Goal: Task Accomplishment & Management: Complete application form

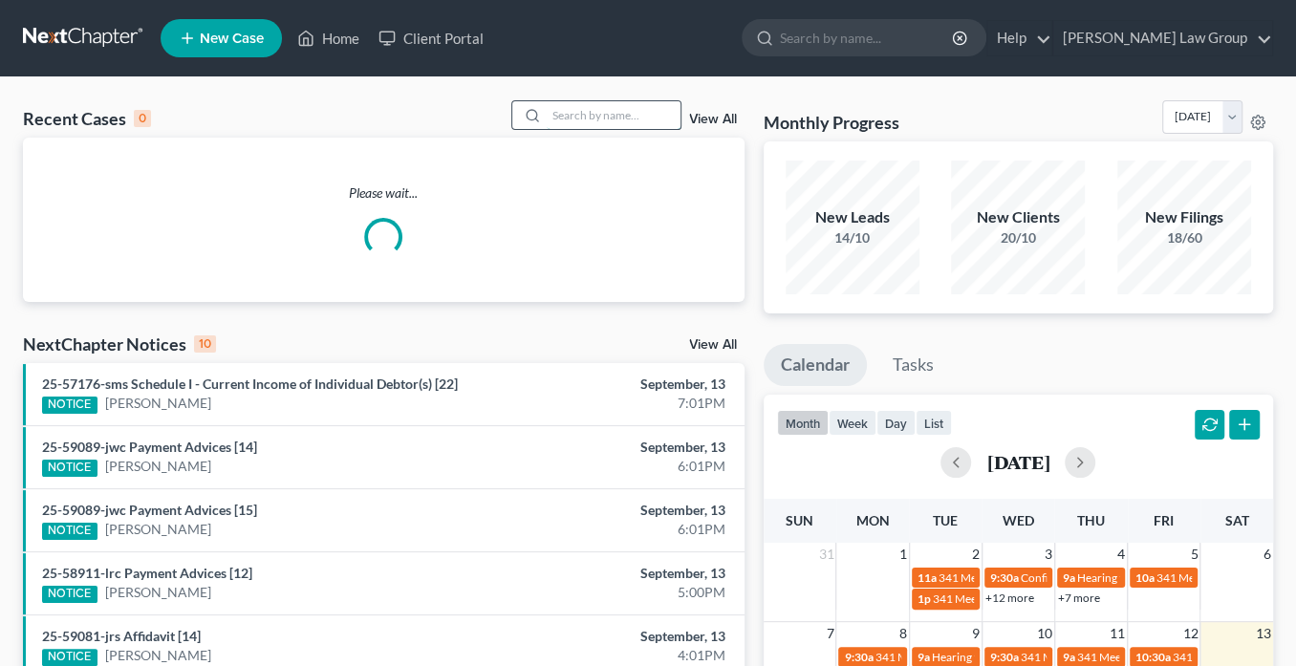
drag, startPoint x: 599, startPoint y: 112, endPoint x: 616, endPoint y: 109, distance: 17.4
click at [600, 111] on input "search" at bounding box center [614, 115] width 134 height 28
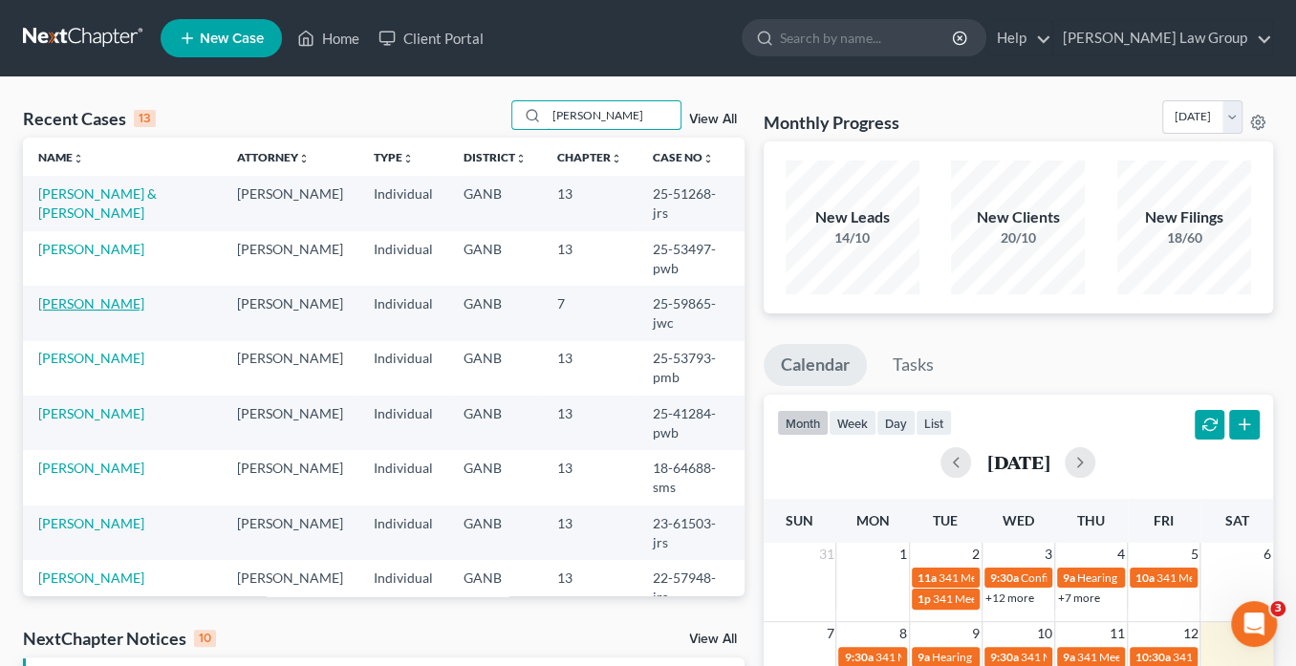
type input "[PERSON_NAME]"
click at [97, 295] on link "[PERSON_NAME]" at bounding box center [91, 303] width 106 height 16
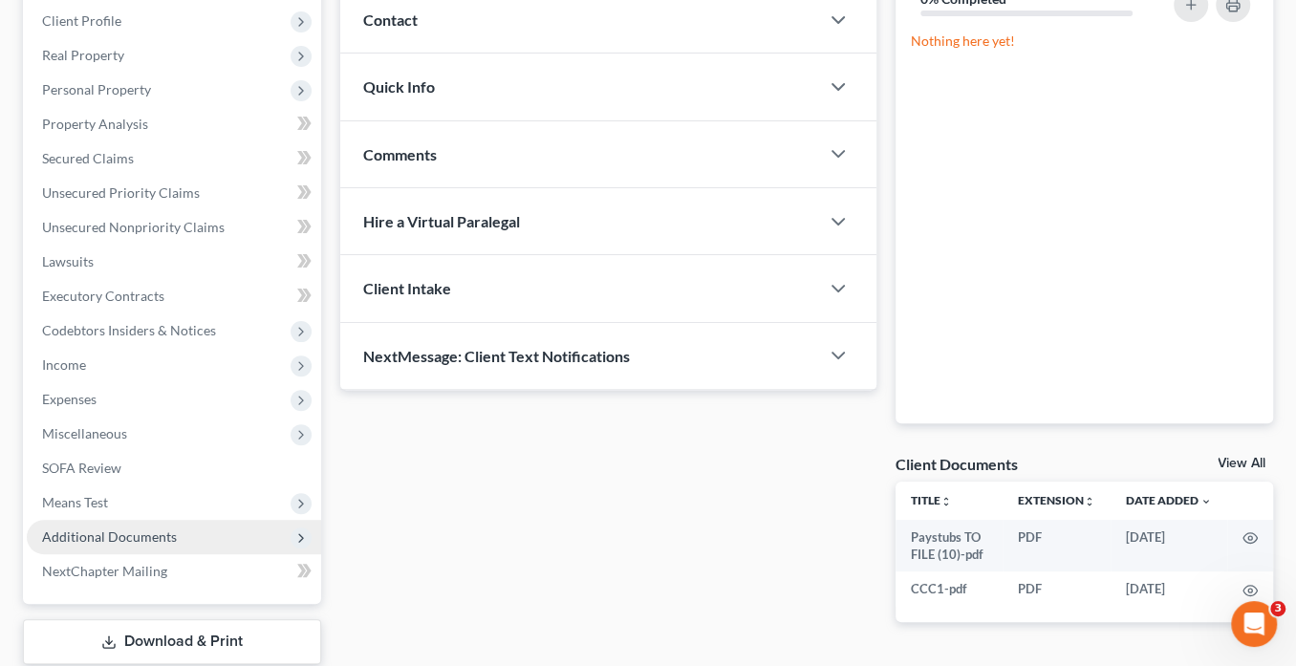
scroll to position [380, 0]
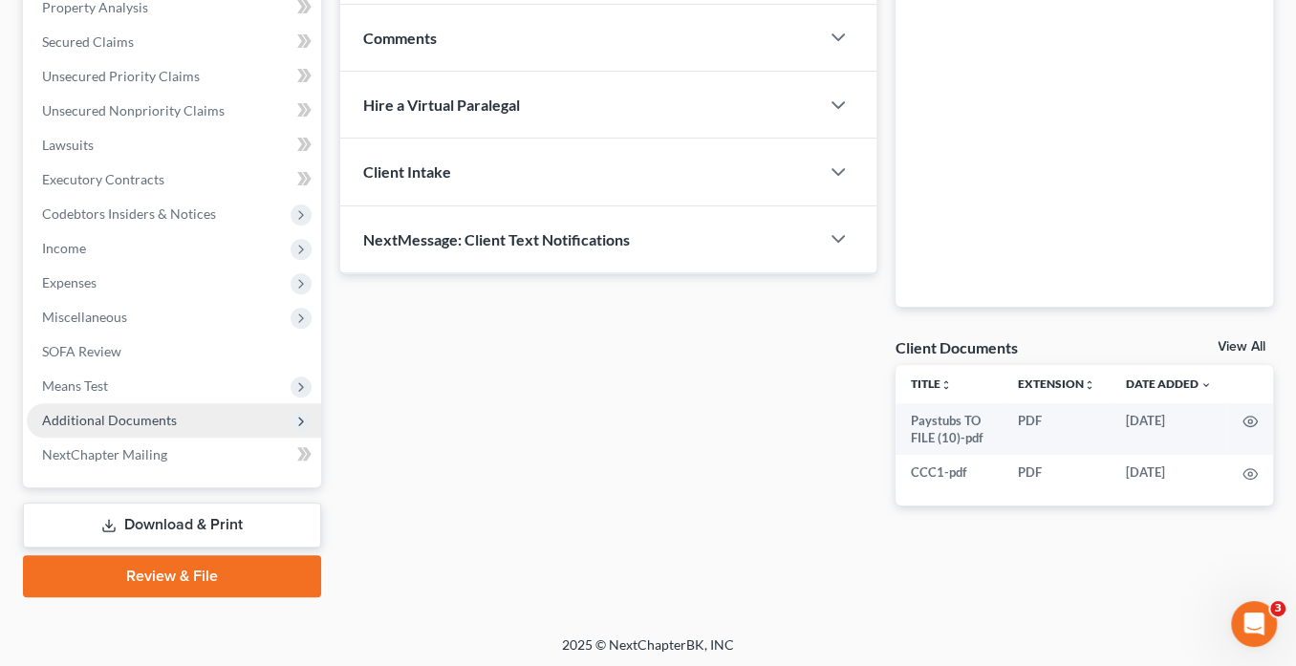
click at [140, 421] on span "Additional Documents" at bounding box center [109, 420] width 135 height 16
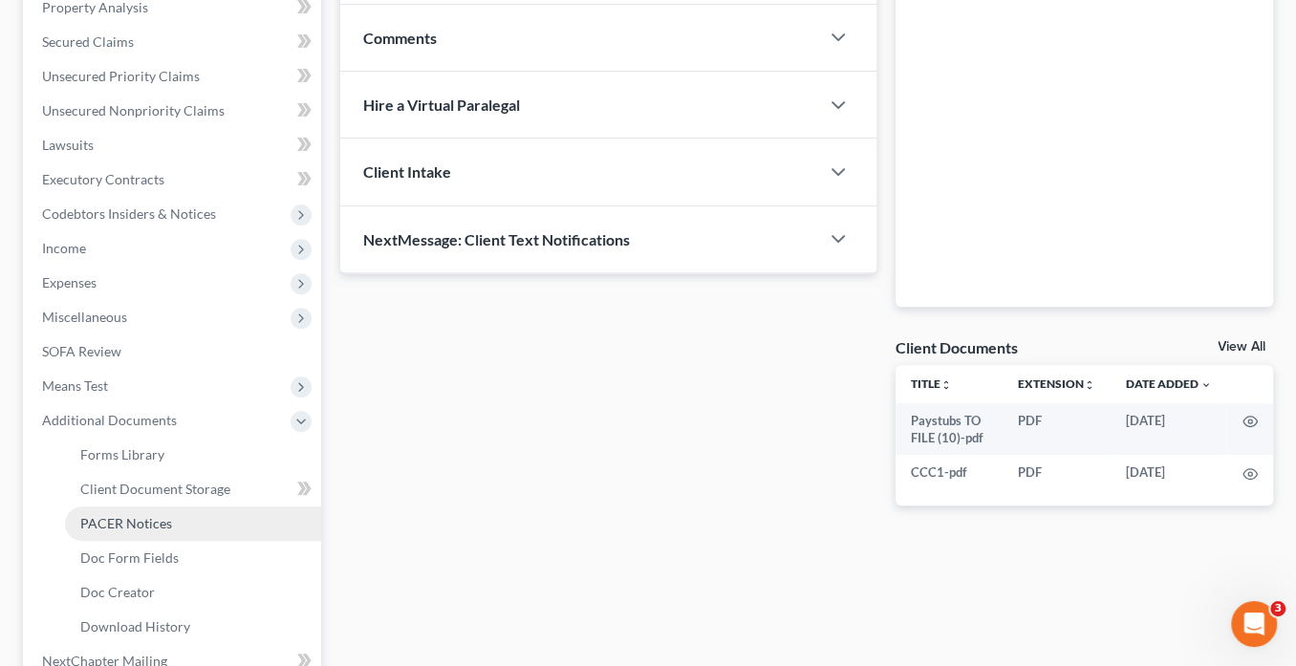
click at [146, 519] on span "PACER Notices" at bounding box center [126, 523] width 92 height 16
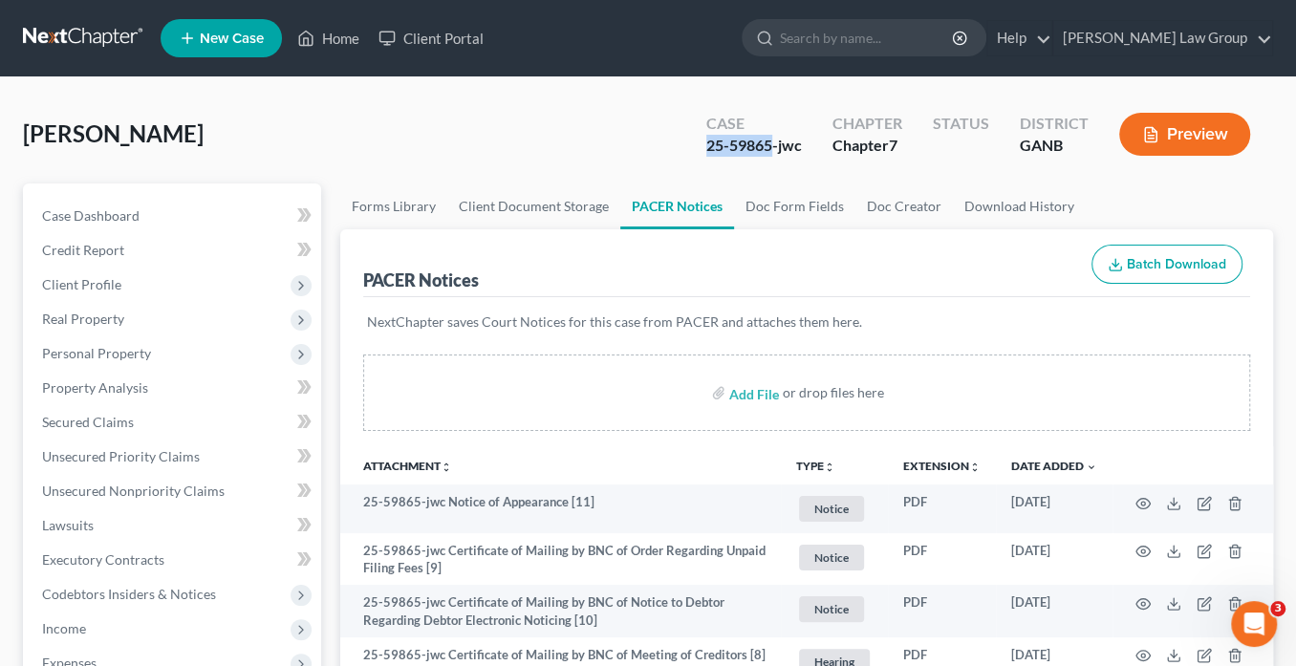
drag, startPoint x: 773, startPoint y: 145, endPoint x: 698, endPoint y: 145, distance: 75.5
click at [698, 145] on div "Case 25-59865-jwc" at bounding box center [754, 136] width 126 height 56
copy div "25-59865"
click at [108, 287] on span "Client Profile" at bounding box center [81, 284] width 79 height 16
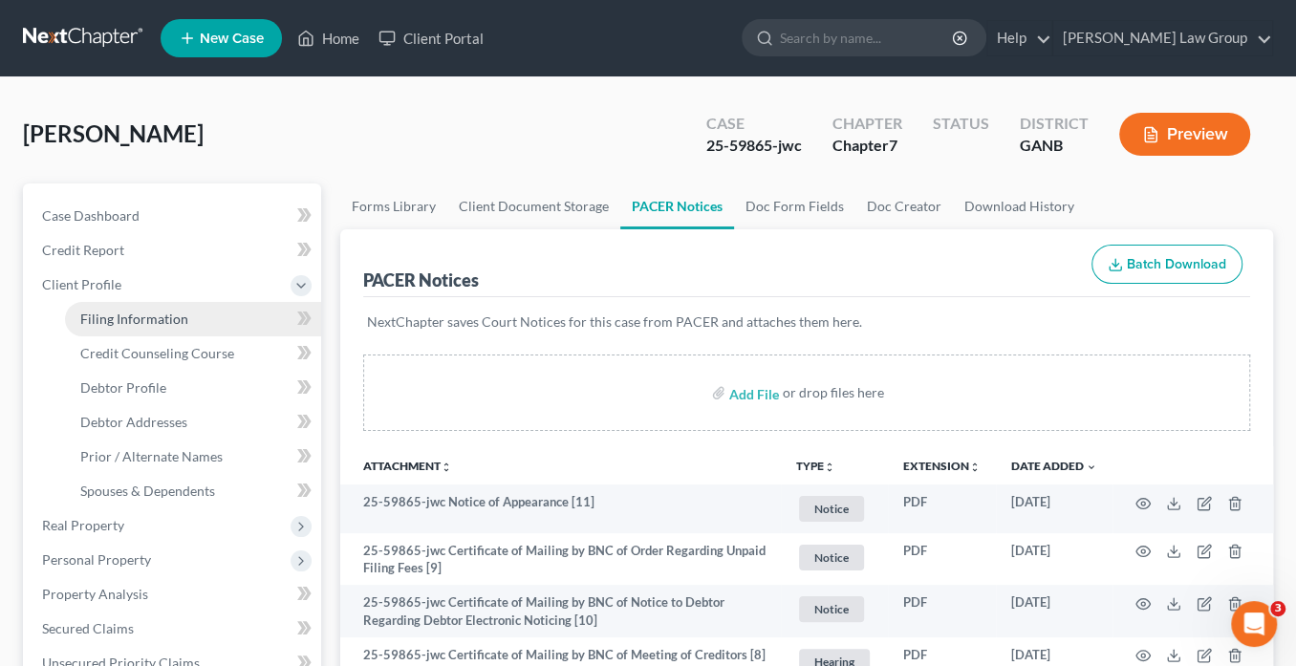
click at [130, 317] on span "Filing Information" at bounding box center [134, 319] width 108 height 16
select select "1"
select select "0"
select select "10"
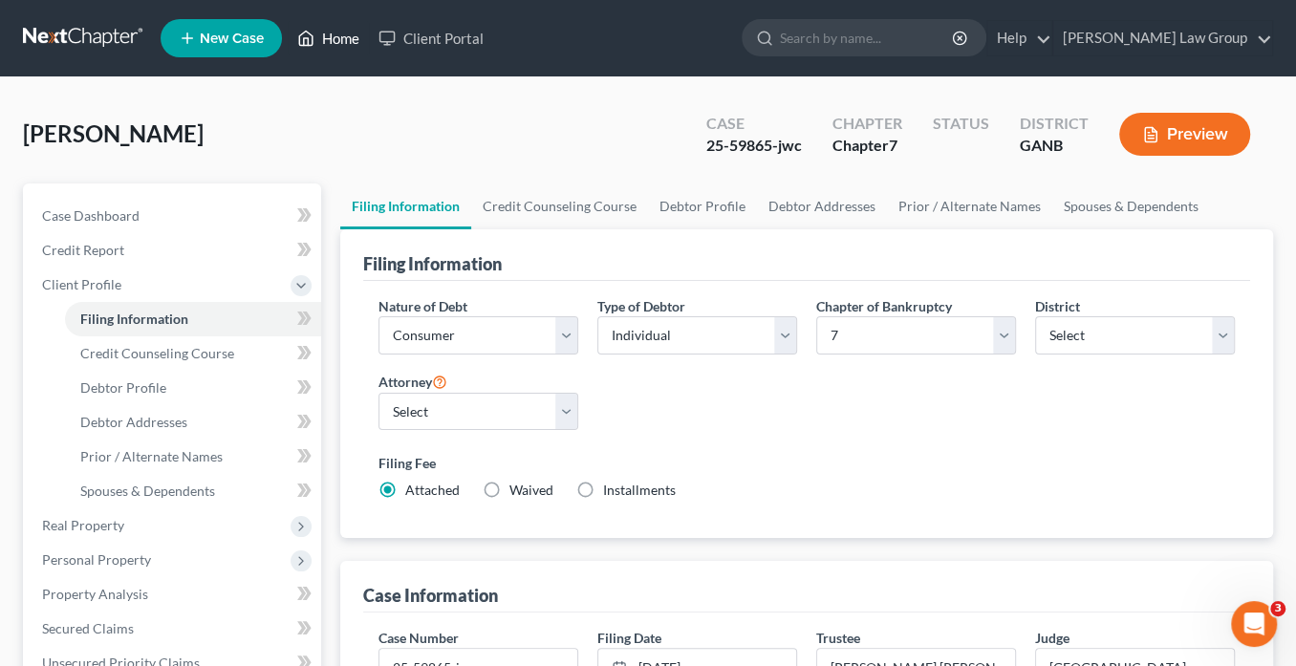
click at [344, 39] on link "Home" at bounding box center [328, 38] width 81 height 34
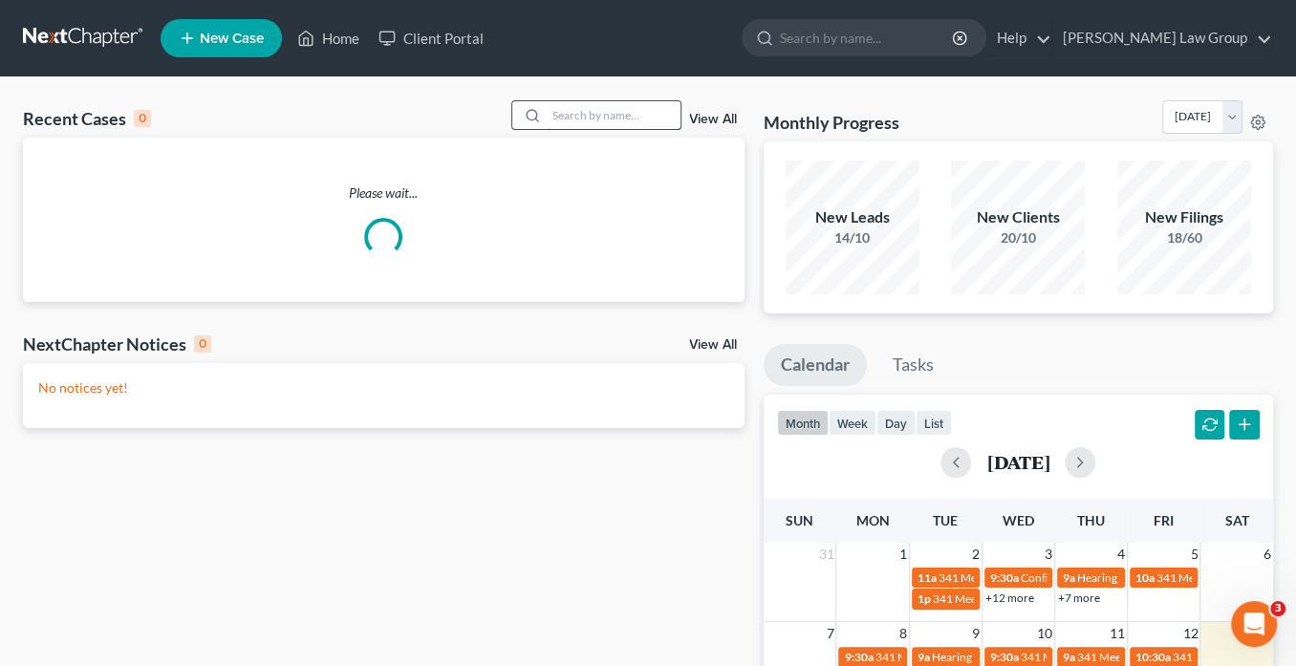
click at [569, 117] on input "search" at bounding box center [614, 115] width 134 height 28
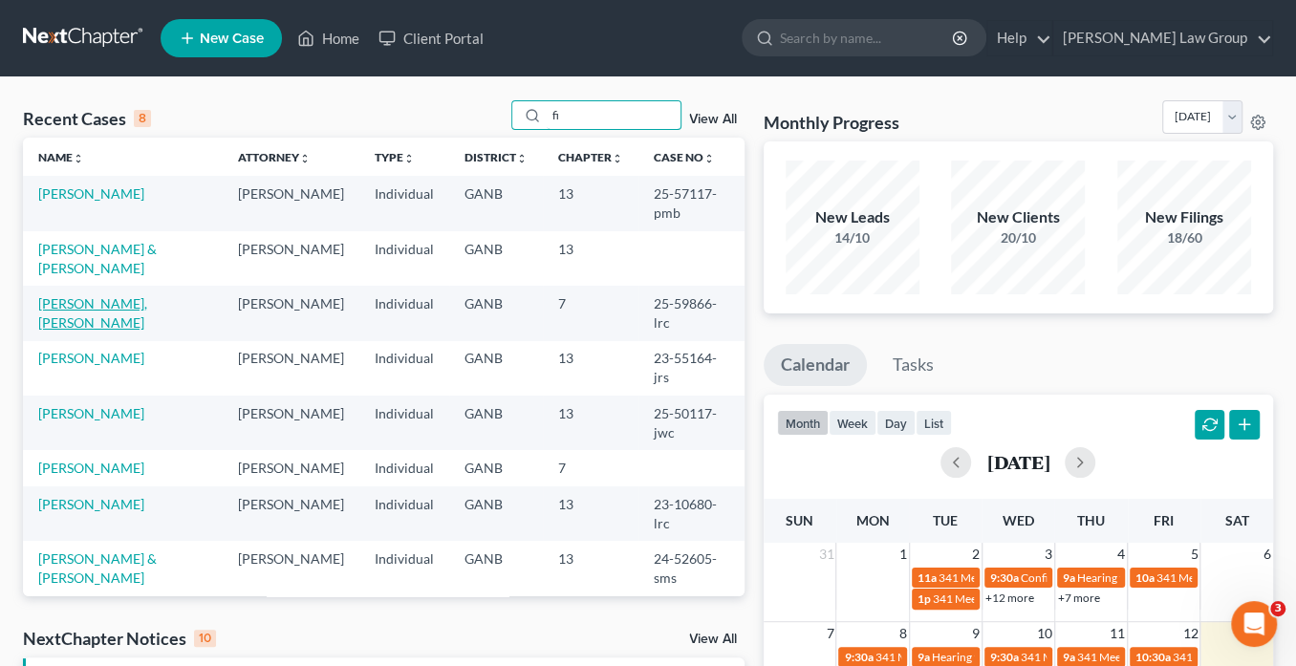
type input "fi"
click at [109, 295] on link "[PERSON_NAME], [PERSON_NAME]" at bounding box center [92, 312] width 109 height 35
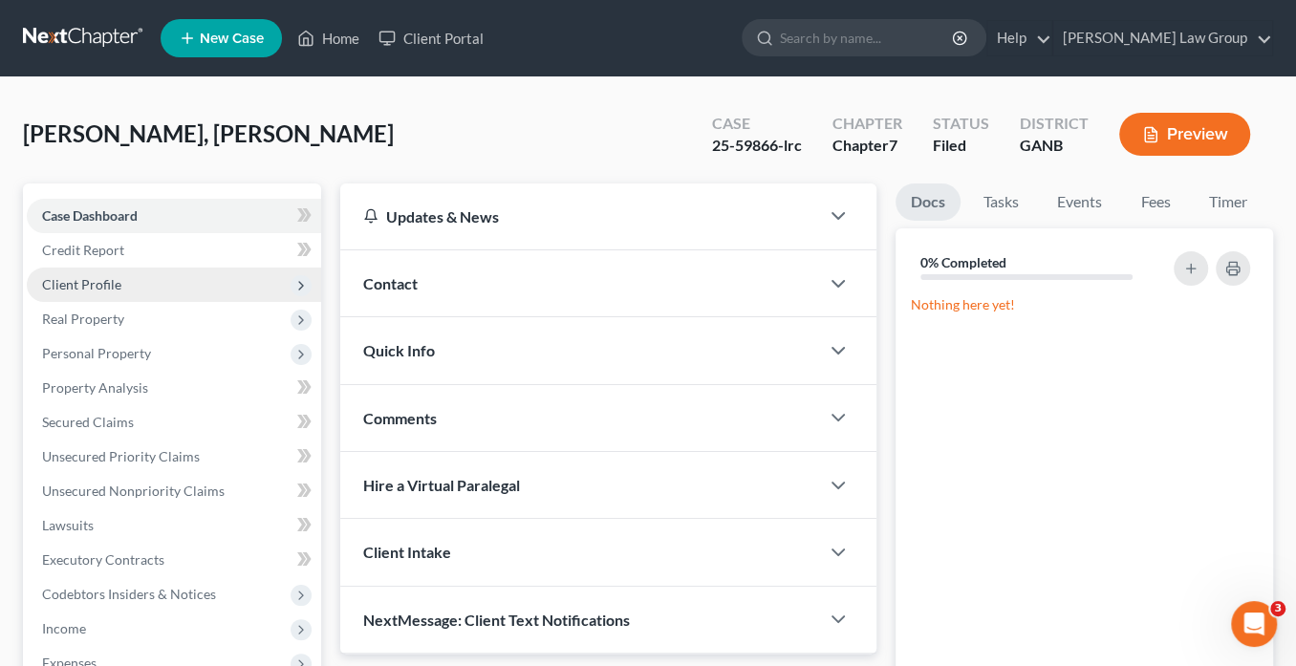
click at [76, 284] on span "Client Profile" at bounding box center [81, 284] width 79 height 16
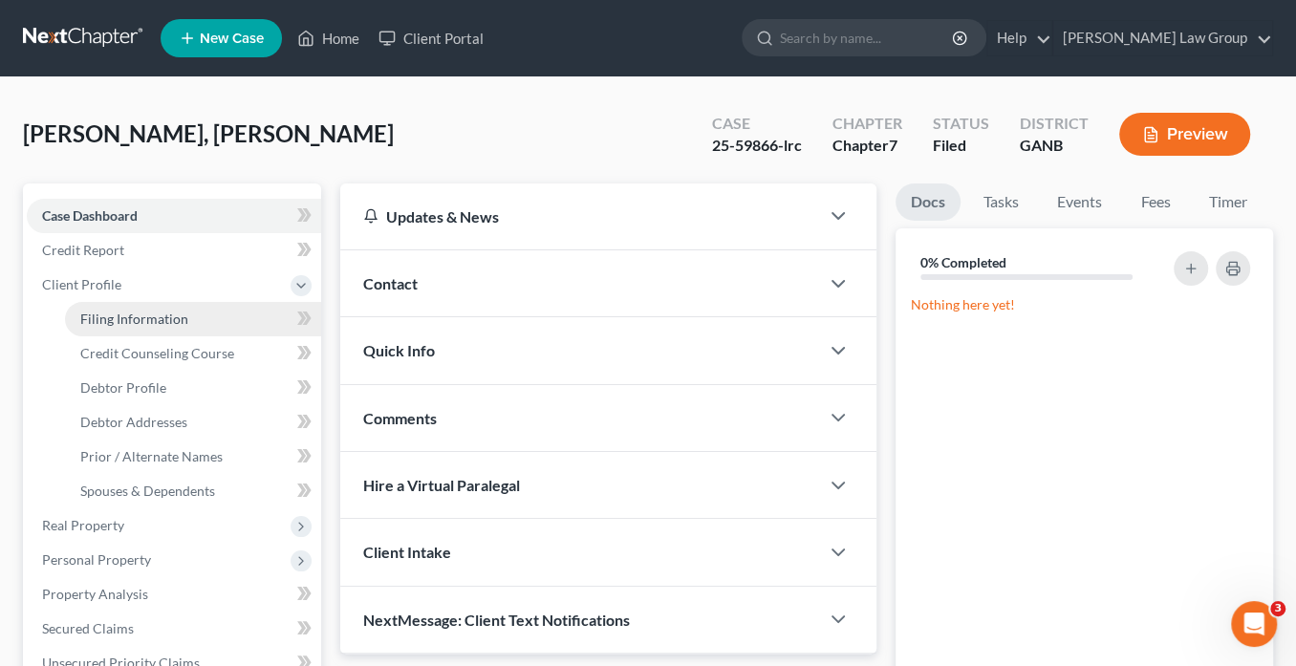
click at [101, 321] on span "Filing Information" at bounding box center [134, 319] width 108 height 16
select select "1"
select select "0"
select select "19"
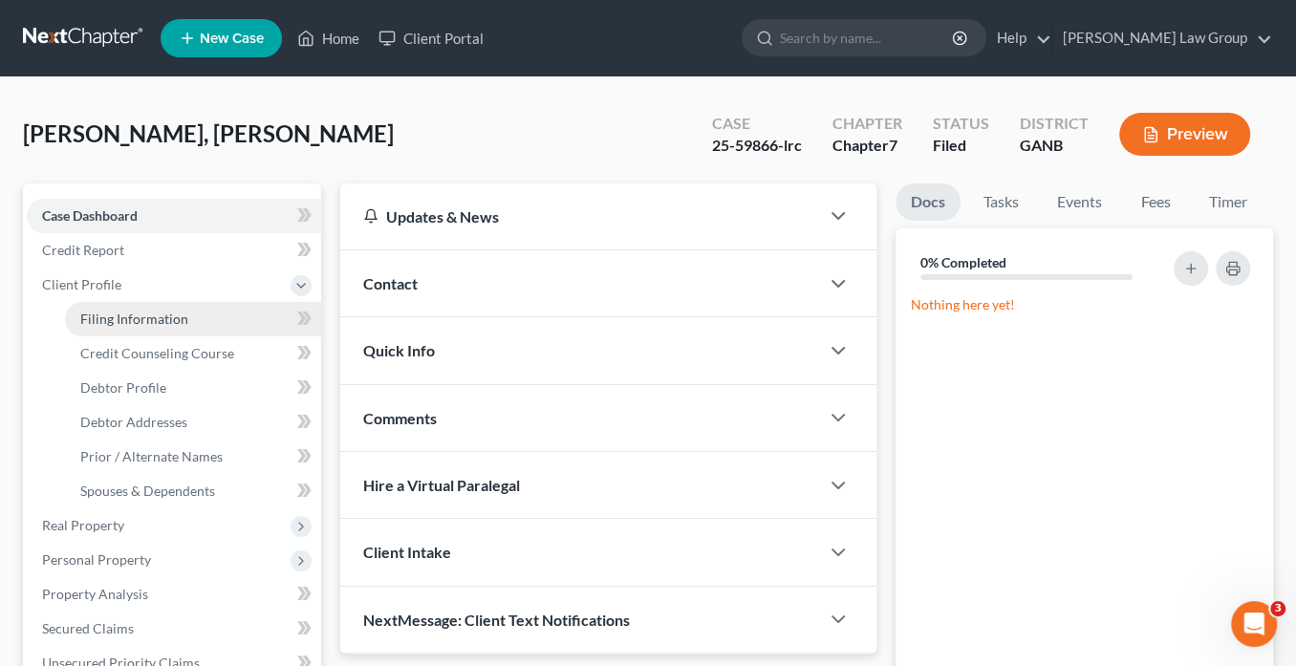
select select "0"
select select "10"
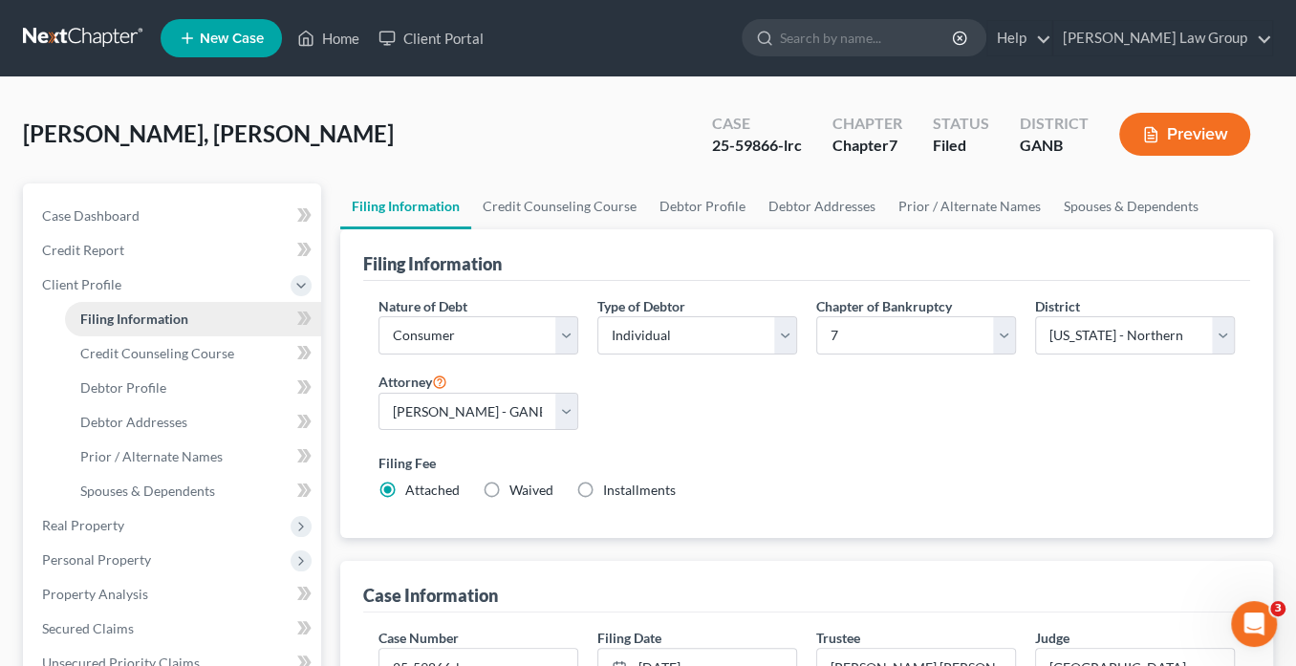
scroll to position [229, 0]
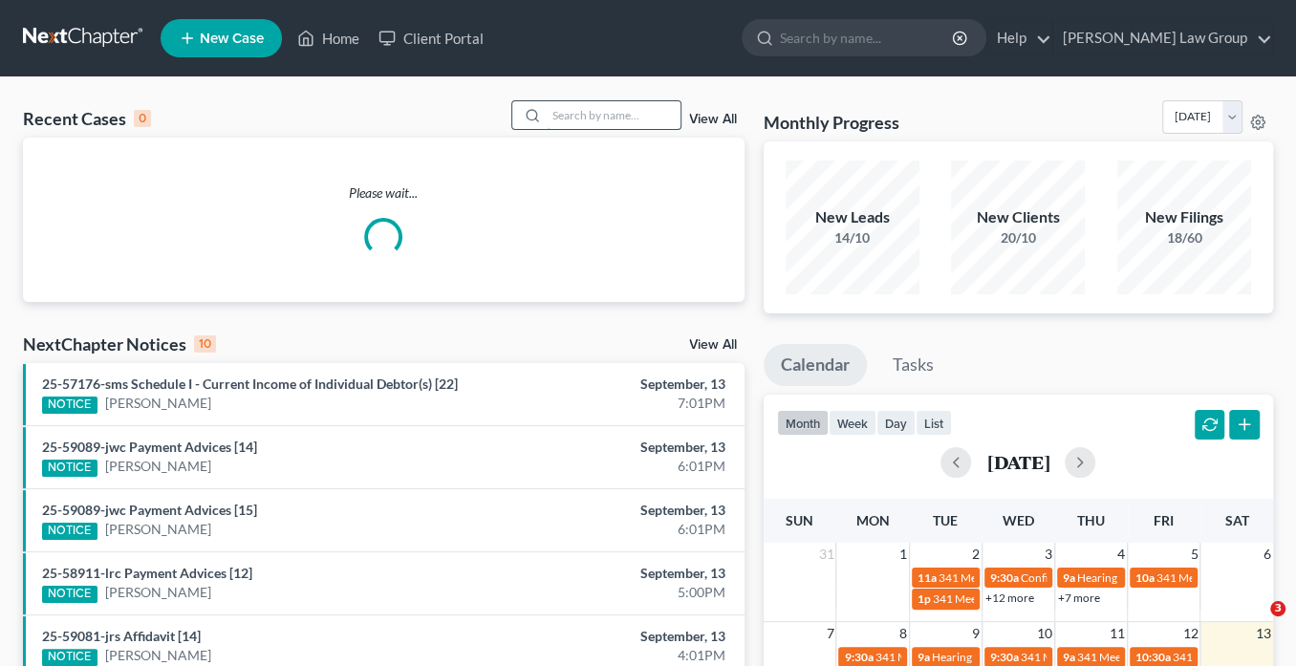
click at [585, 110] on input "search" at bounding box center [614, 115] width 134 height 28
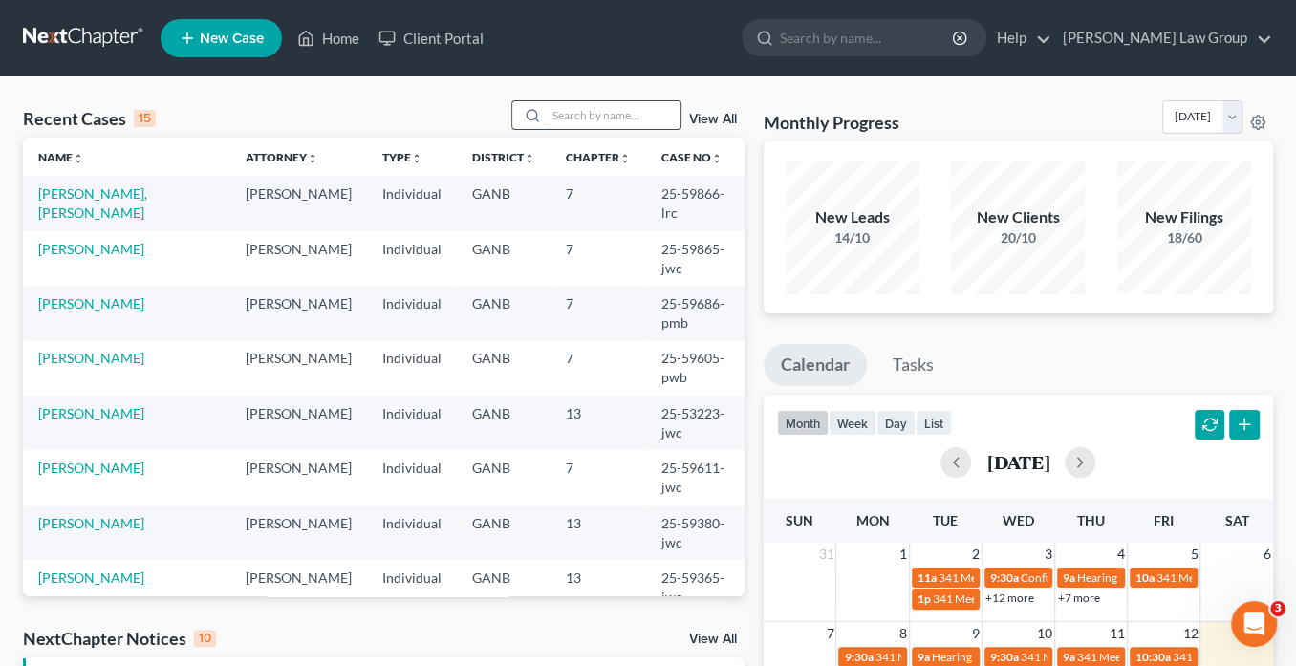
click at [583, 112] on input "search" at bounding box center [614, 115] width 134 height 28
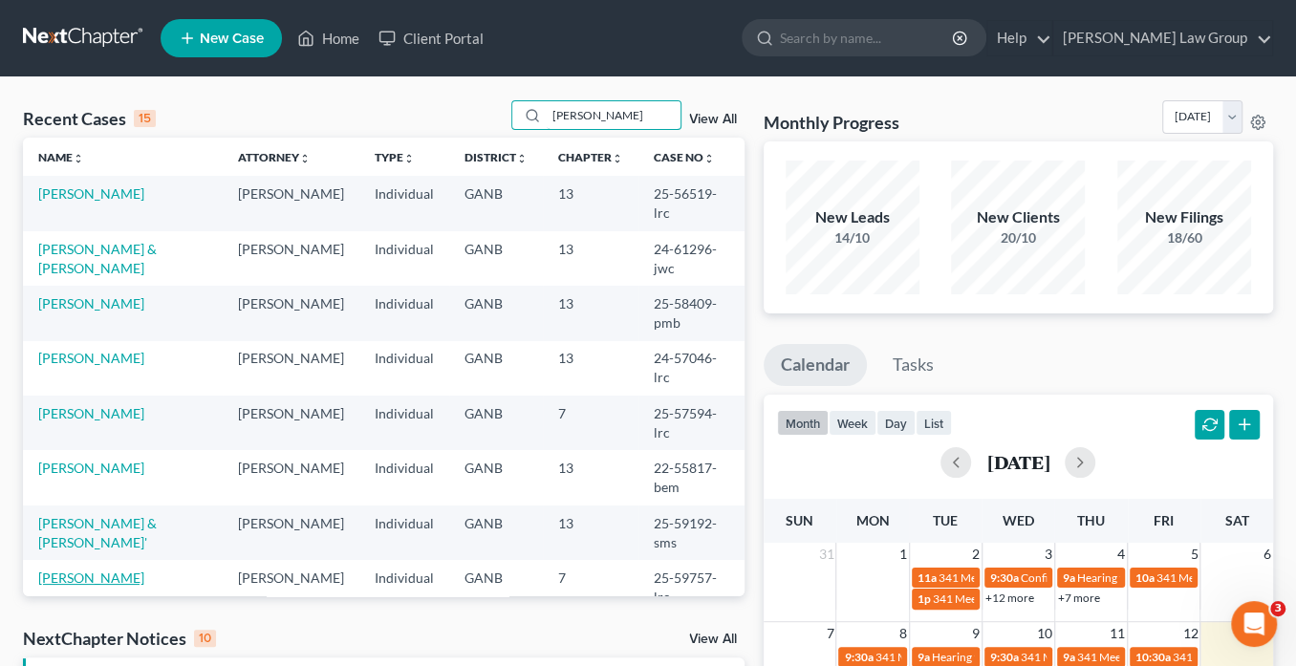
type input "lee"
click at [97, 570] on link "Lee, David" at bounding box center [91, 578] width 106 height 16
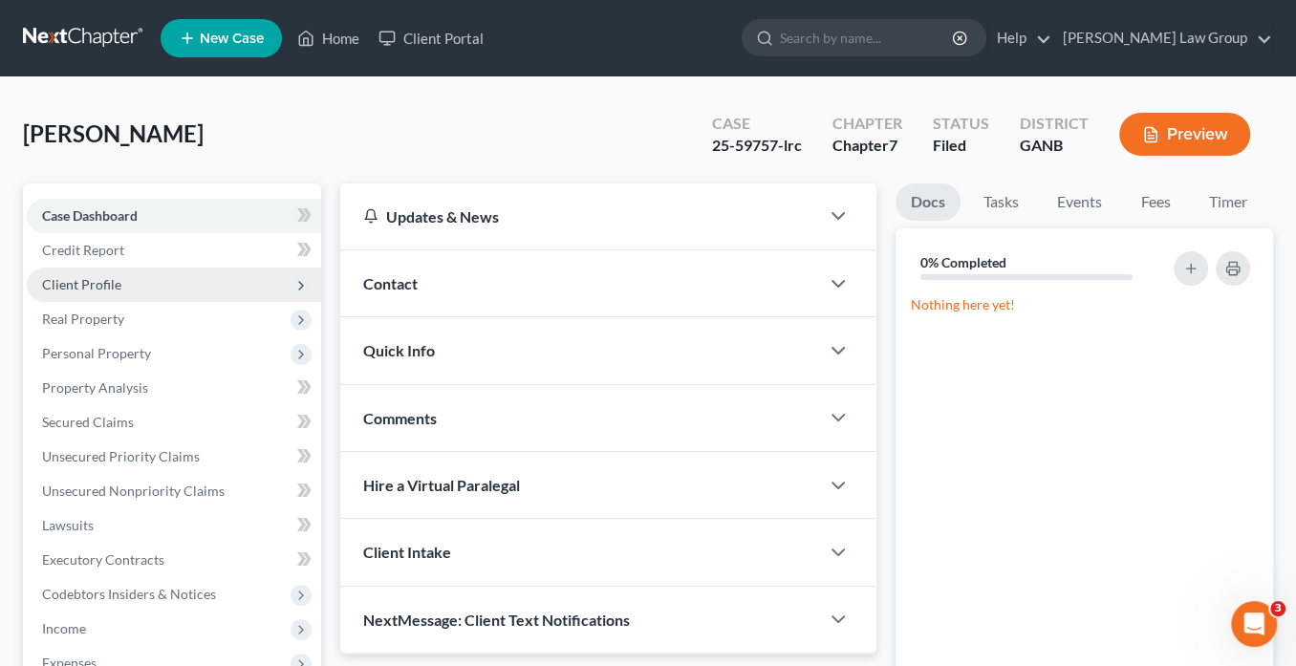
click at [104, 284] on span "Client Profile" at bounding box center [81, 284] width 79 height 16
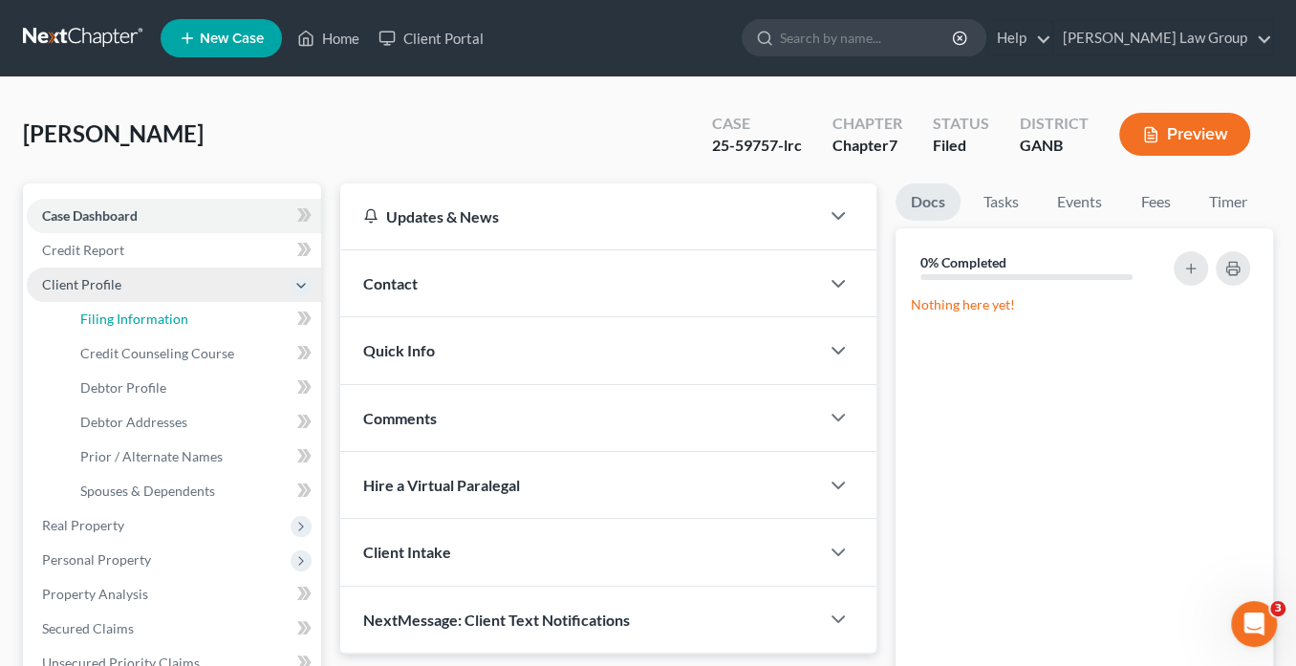
drag, startPoint x: 146, startPoint y: 311, endPoint x: 197, endPoint y: 297, distance: 52.4
click at [144, 311] on span "Filing Information" at bounding box center [134, 319] width 108 height 16
select select "1"
select select "0"
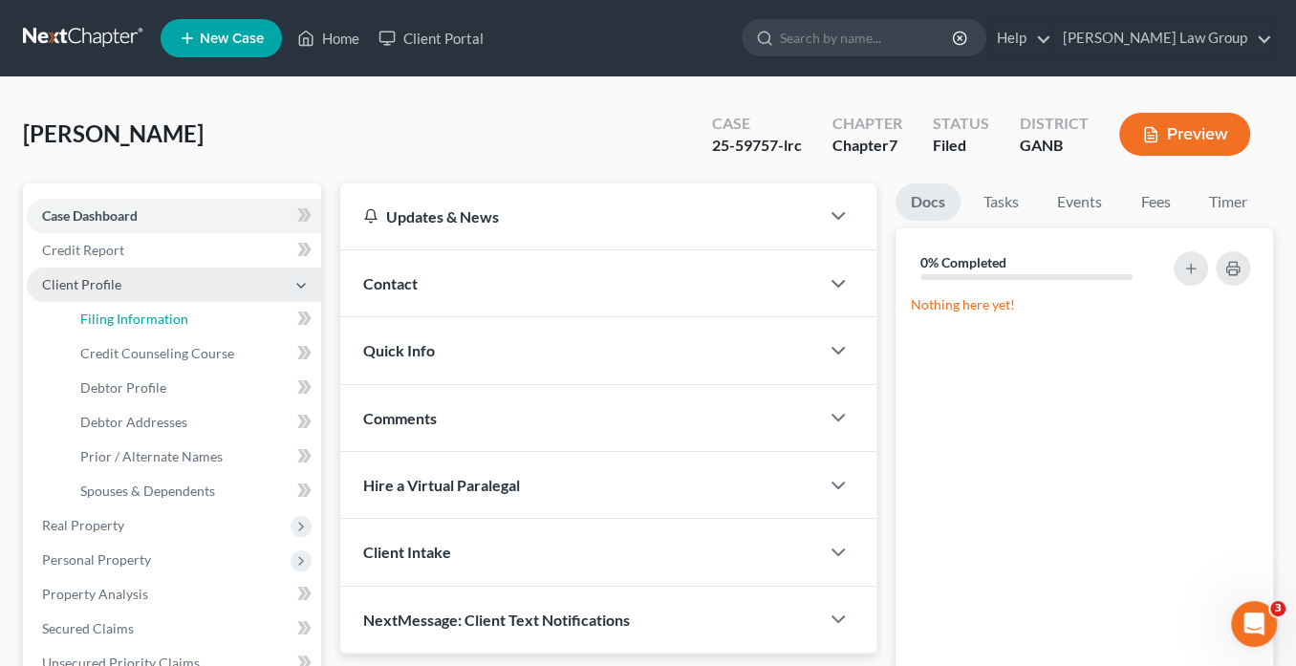
select select "10"
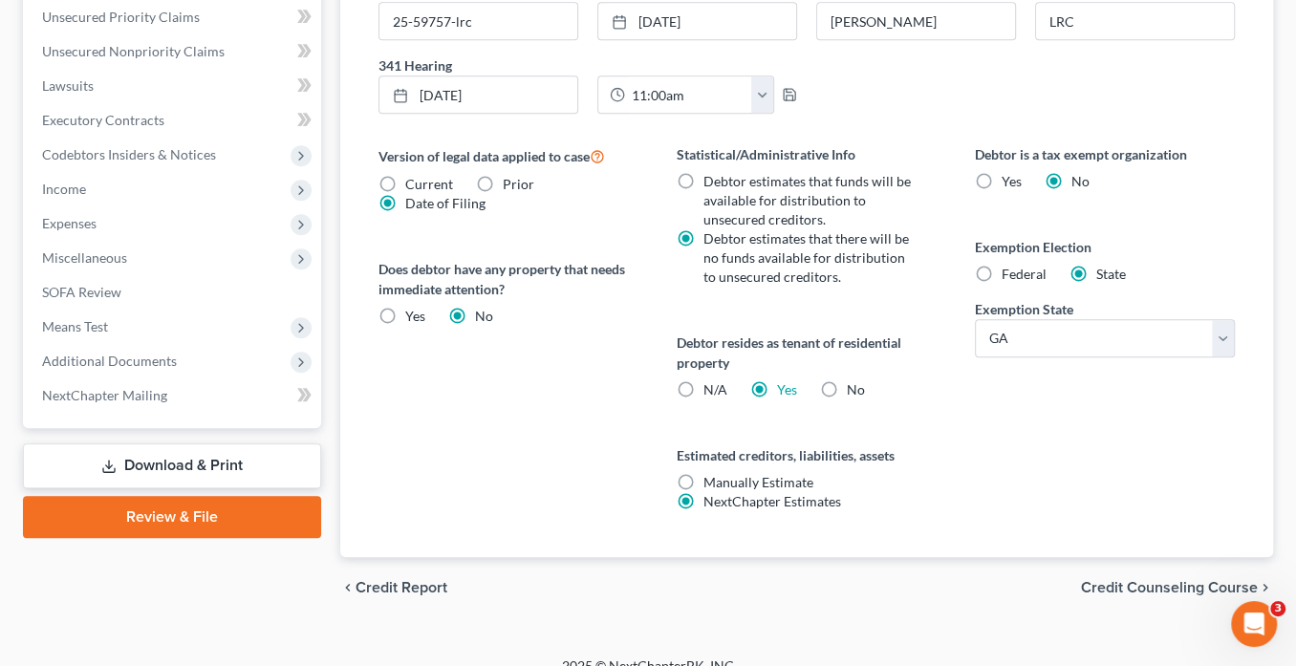
scroll to position [664, 0]
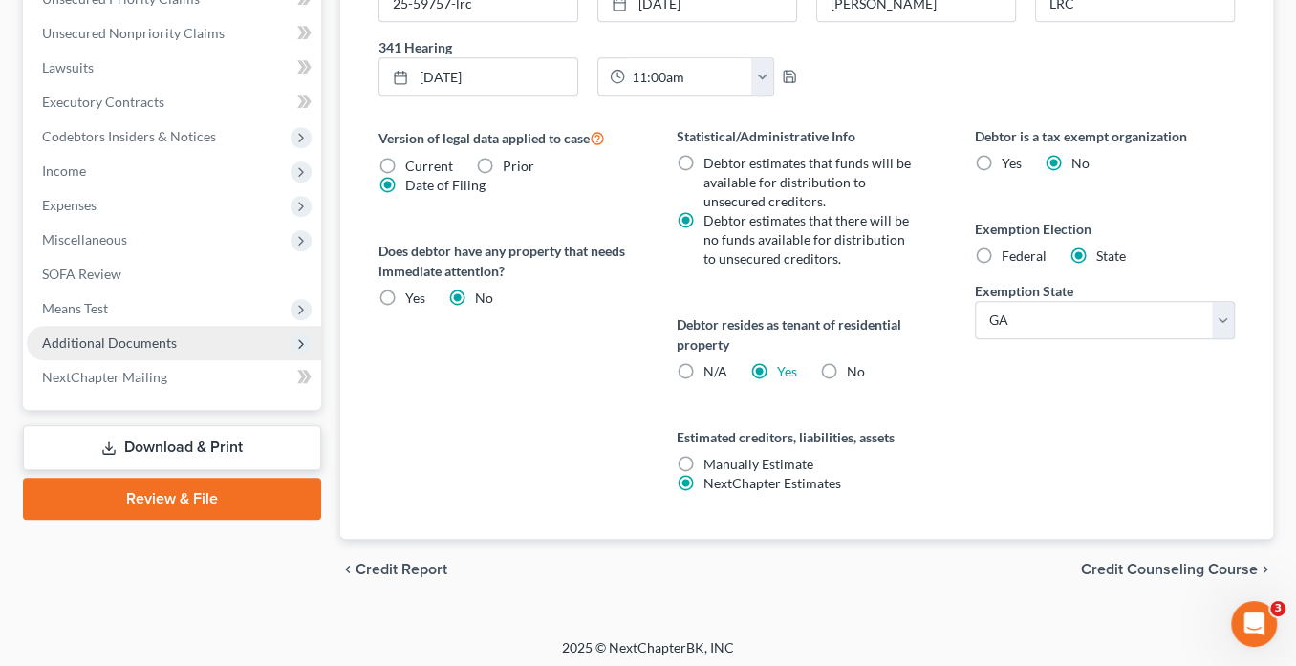
click at [225, 337] on span "Additional Documents" at bounding box center [174, 343] width 294 height 34
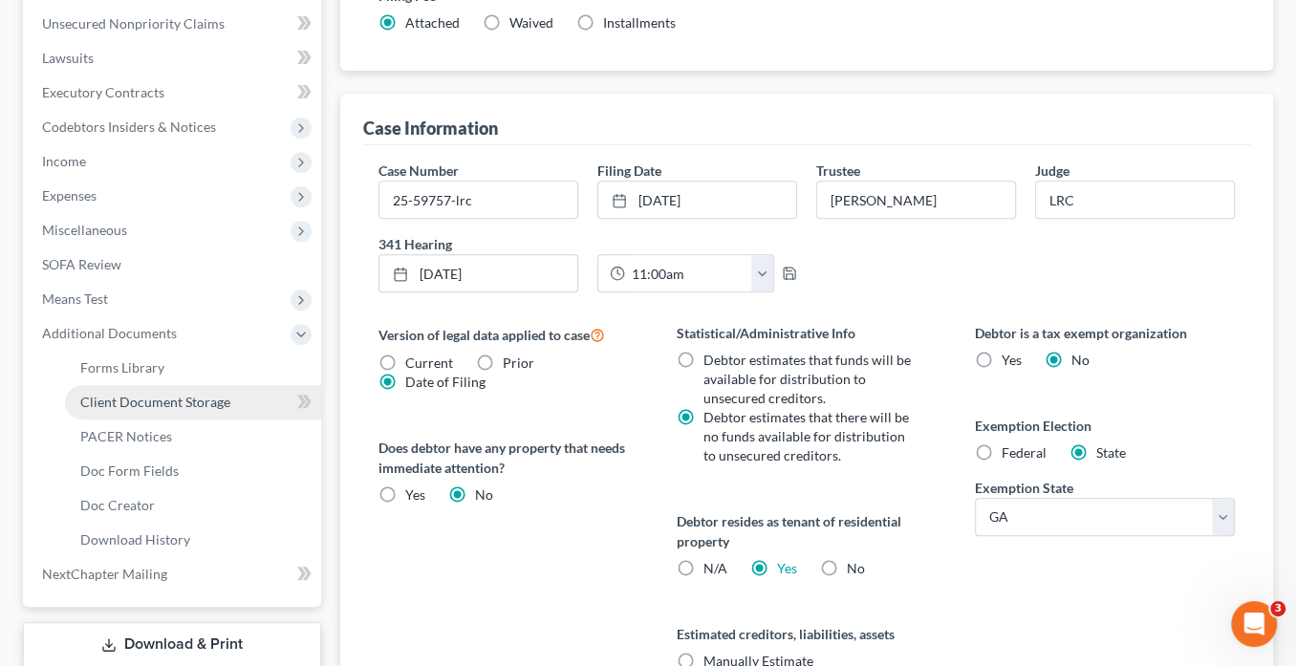
scroll to position [458, 0]
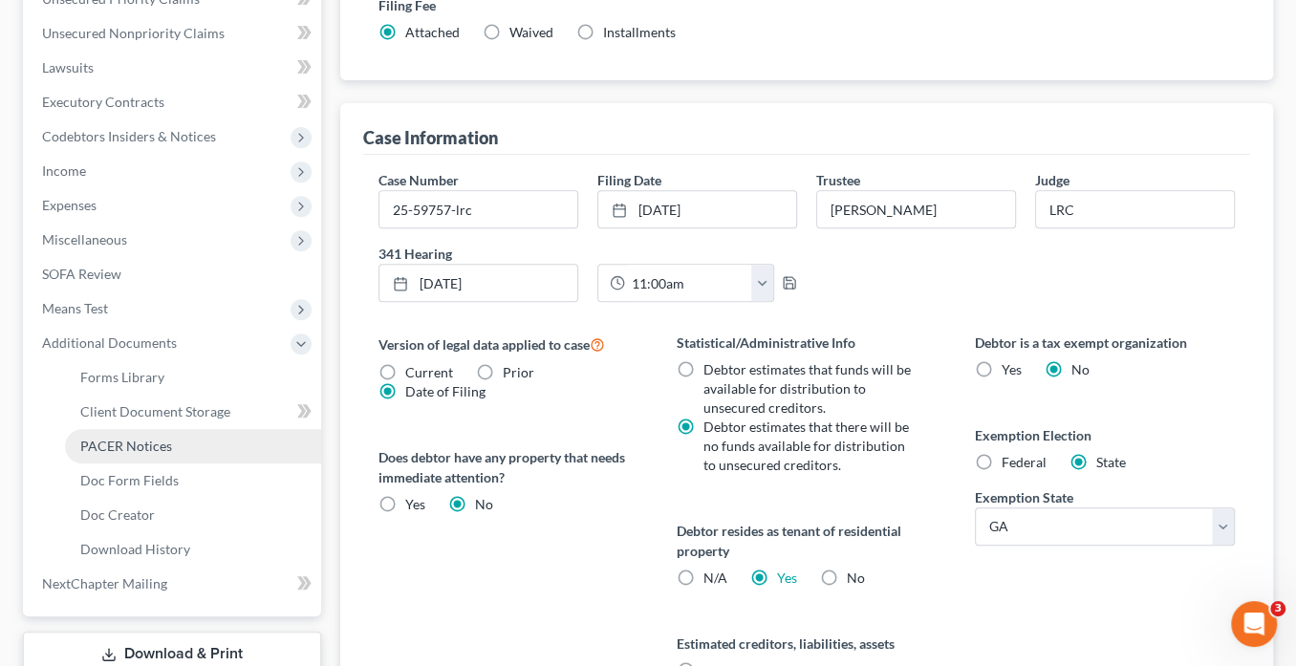
click at [225, 445] on link "PACER Notices" at bounding box center [193, 446] width 256 height 34
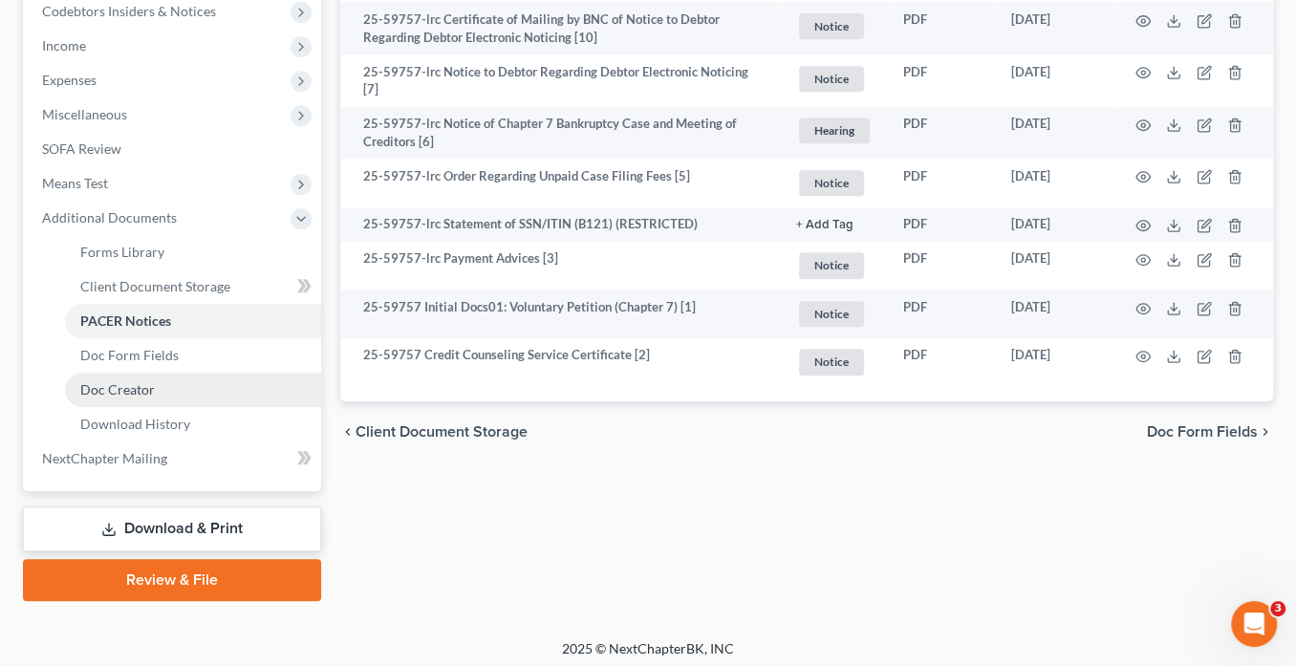
scroll to position [587, 0]
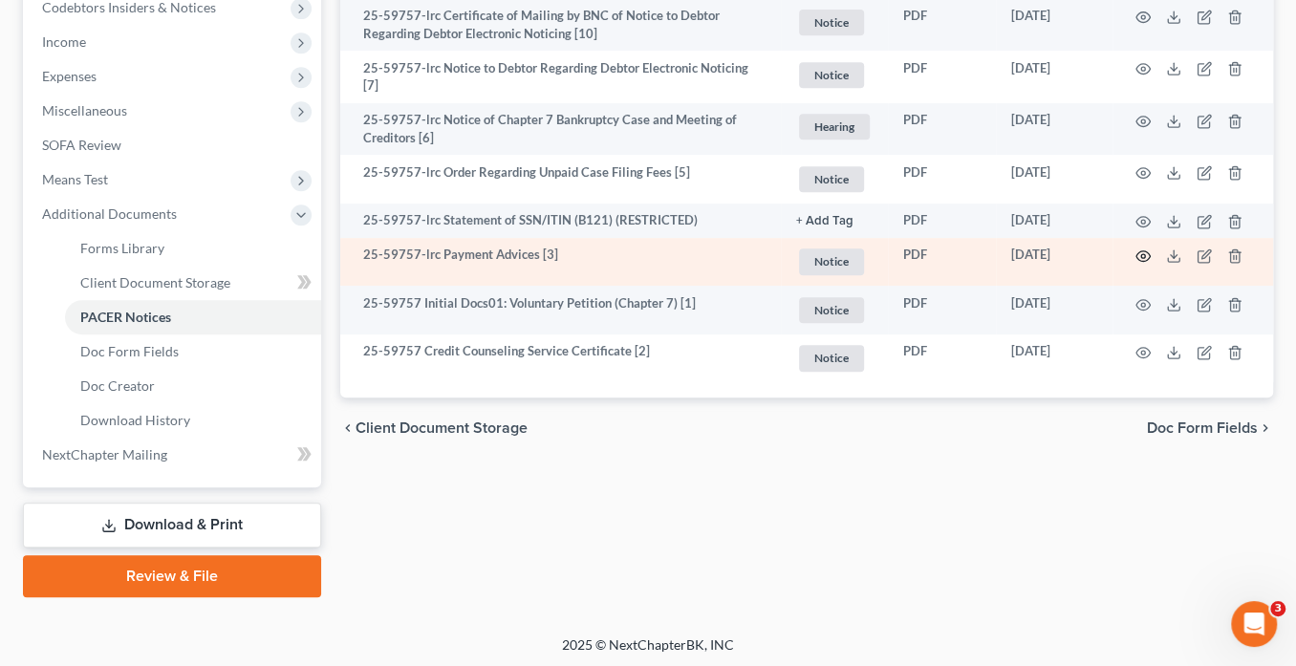
click at [1144, 251] on icon "button" at bounding box center [1143, 256] width 14 height 11
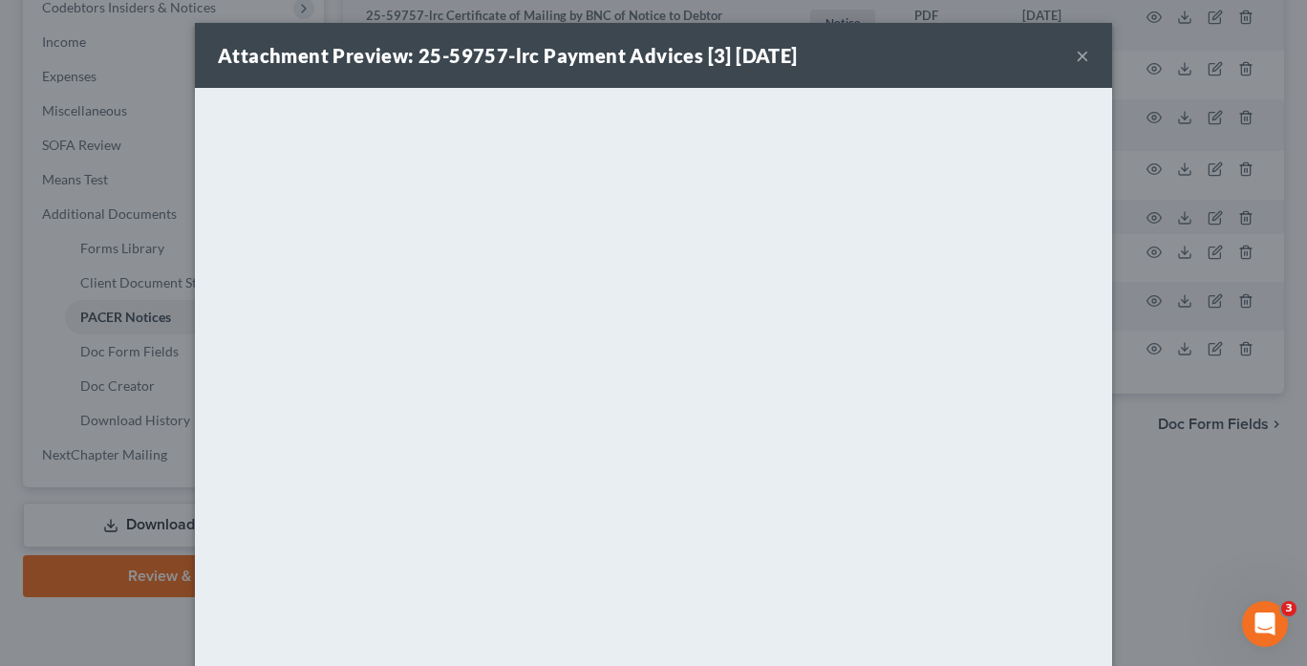
click at [1076, 56] on button "×" at bounding box center [1082, 55] width 13 height 23
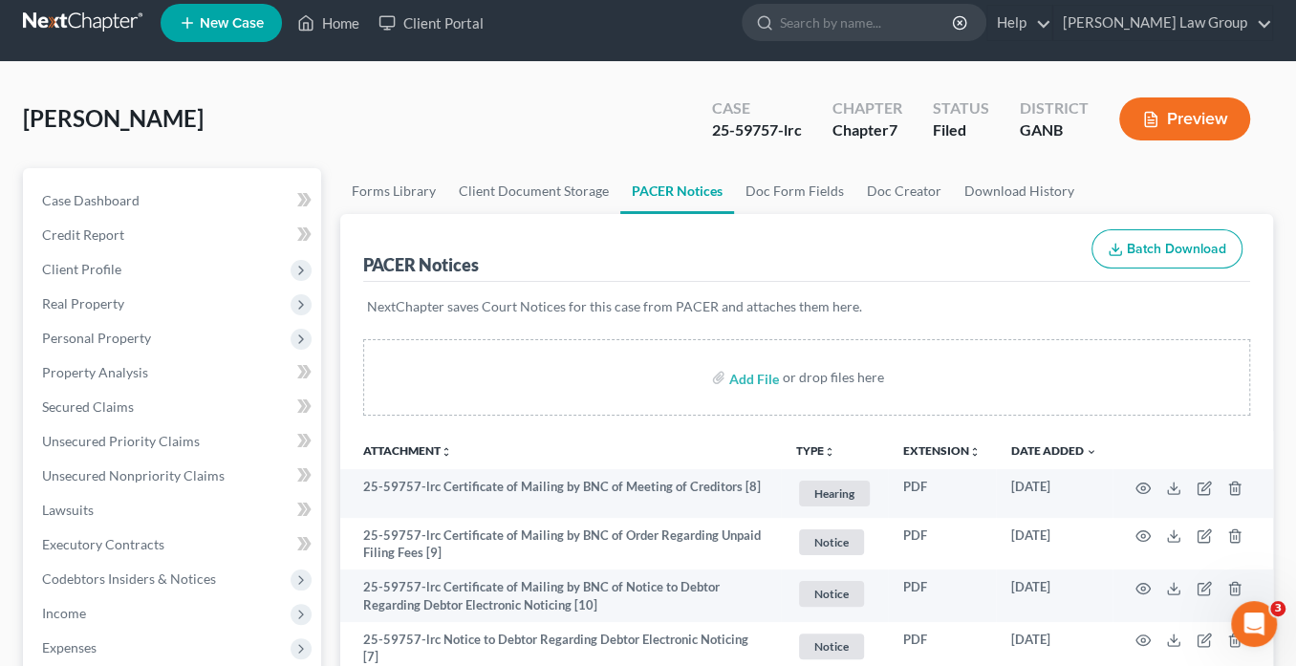
scroll to position [0, 0]
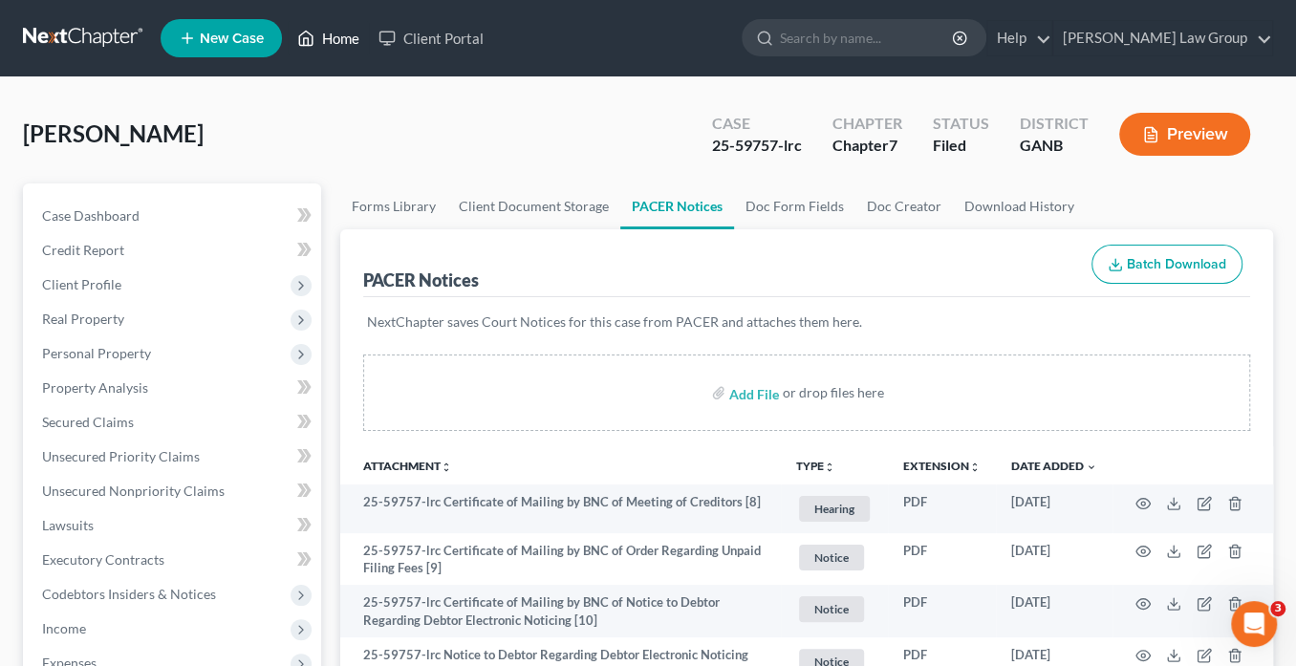
click at [351, 38] on link "Home" at bounding box center [328, 38] width 81 height 34
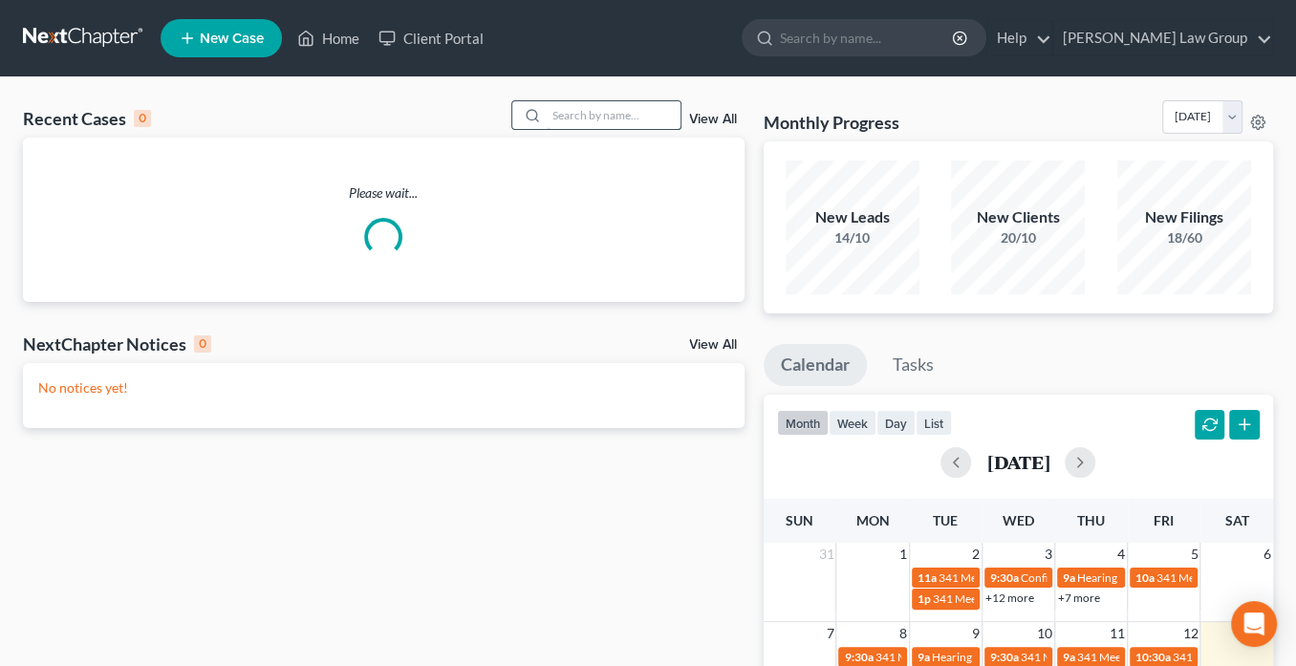
click at [577, 118] on input "search" at bounding box center [614, 115] width 134 height 28
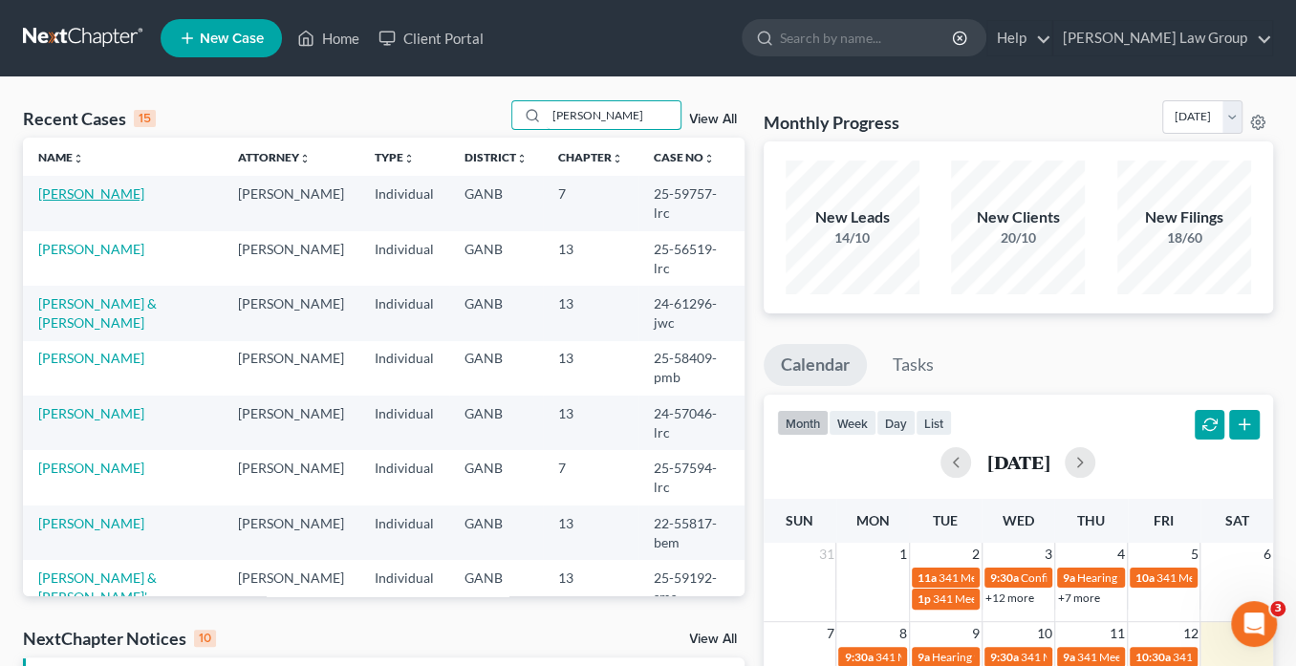
type input "lee"
click at [79, 189] on link "Lee, David" at bounding box center [91, 193] width 106 height 16
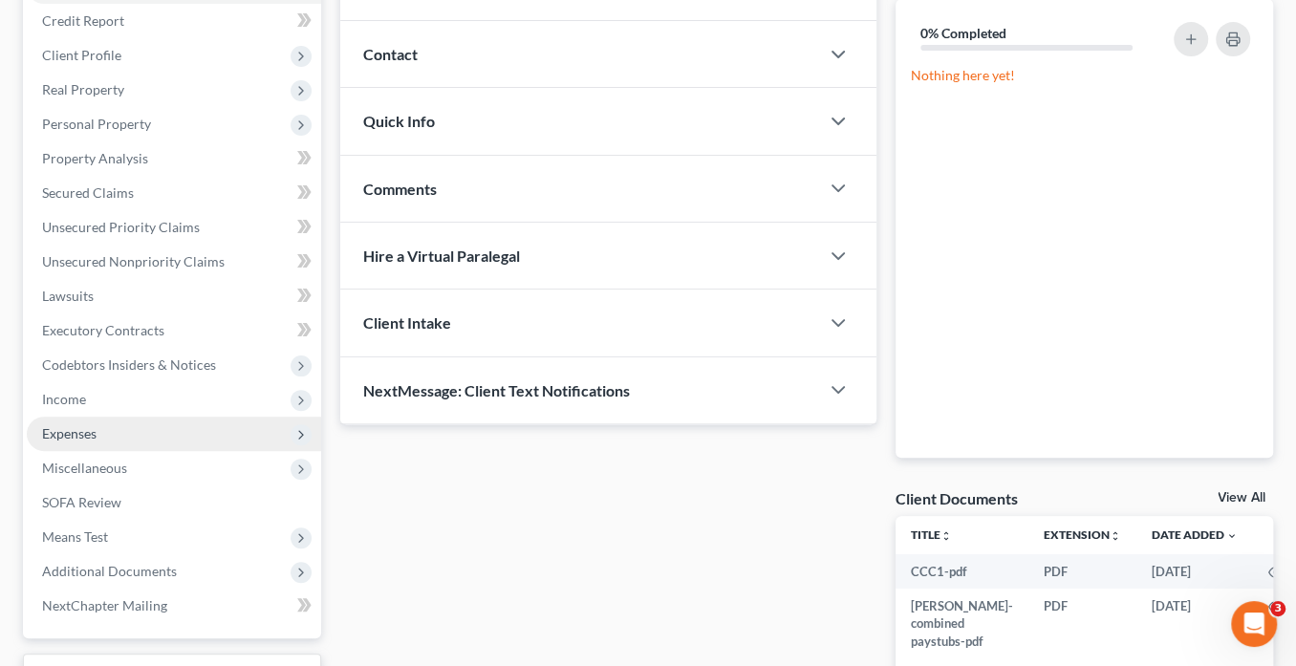
scroll to position [380, 0]
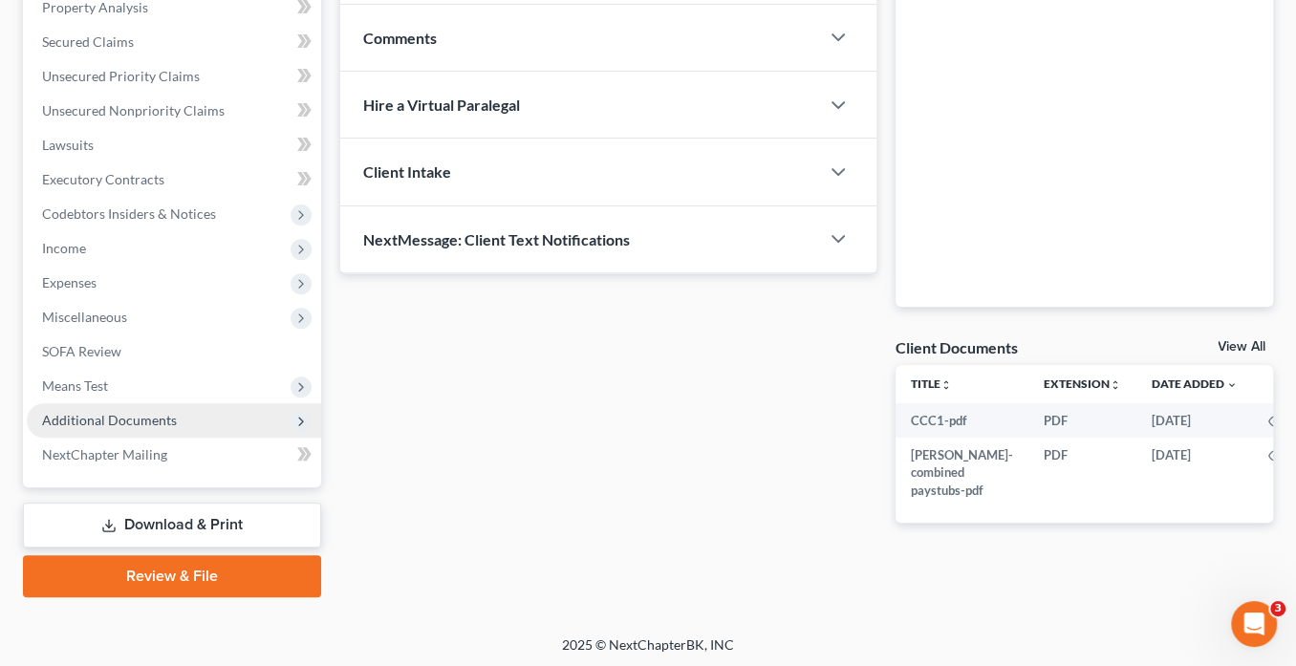
click at [166, 414] on span "Additional Documents" at bounding box center [109, 420] width 135 height 16
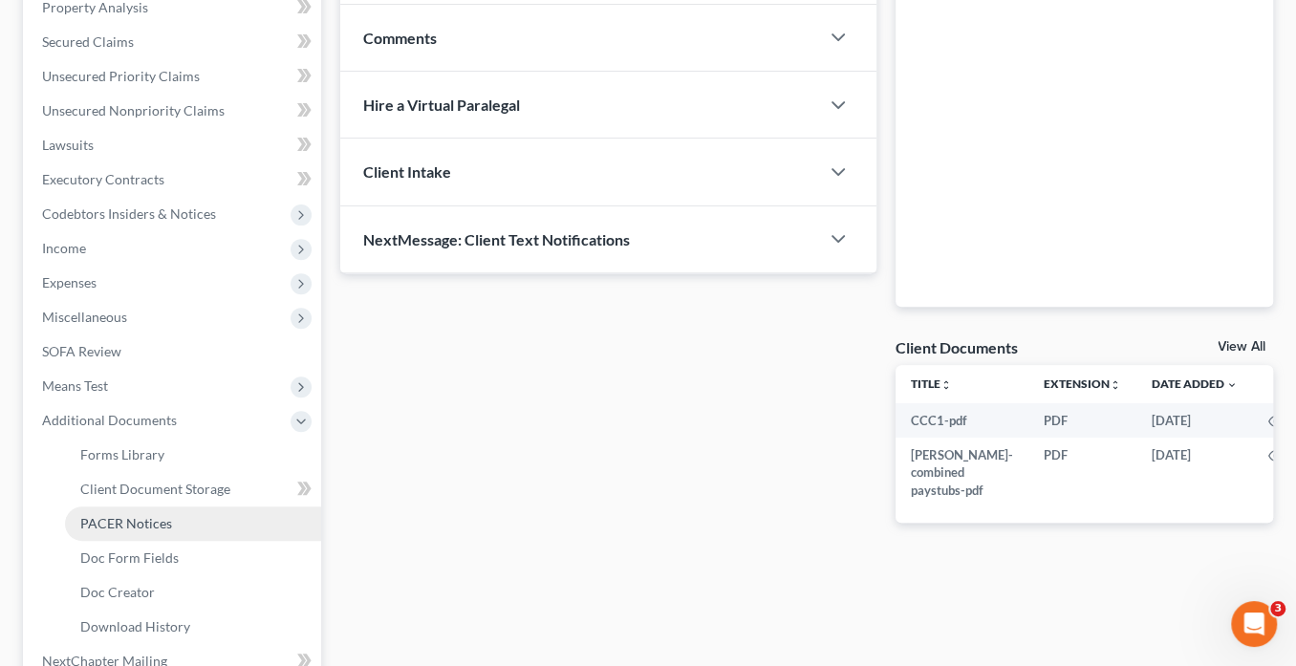
click at [177, 521] on link "PACER Notices" at bounding box center [193, 524] width 256 height 34
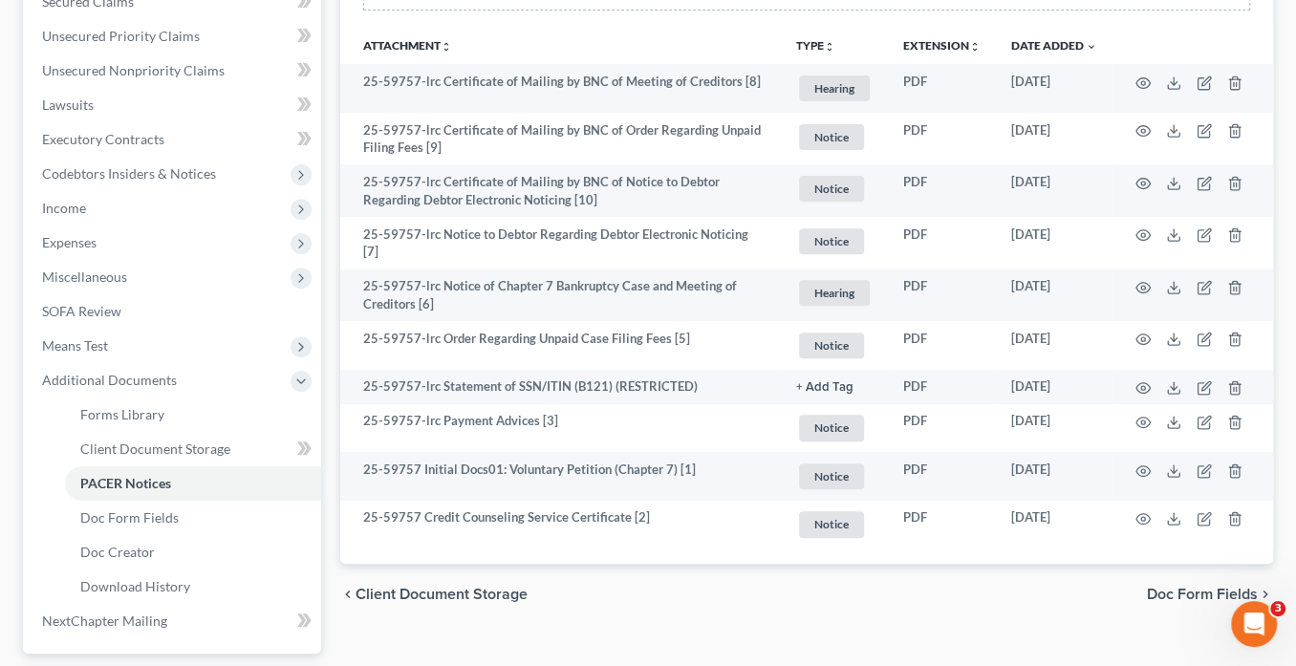
scroll to position [587, 0]
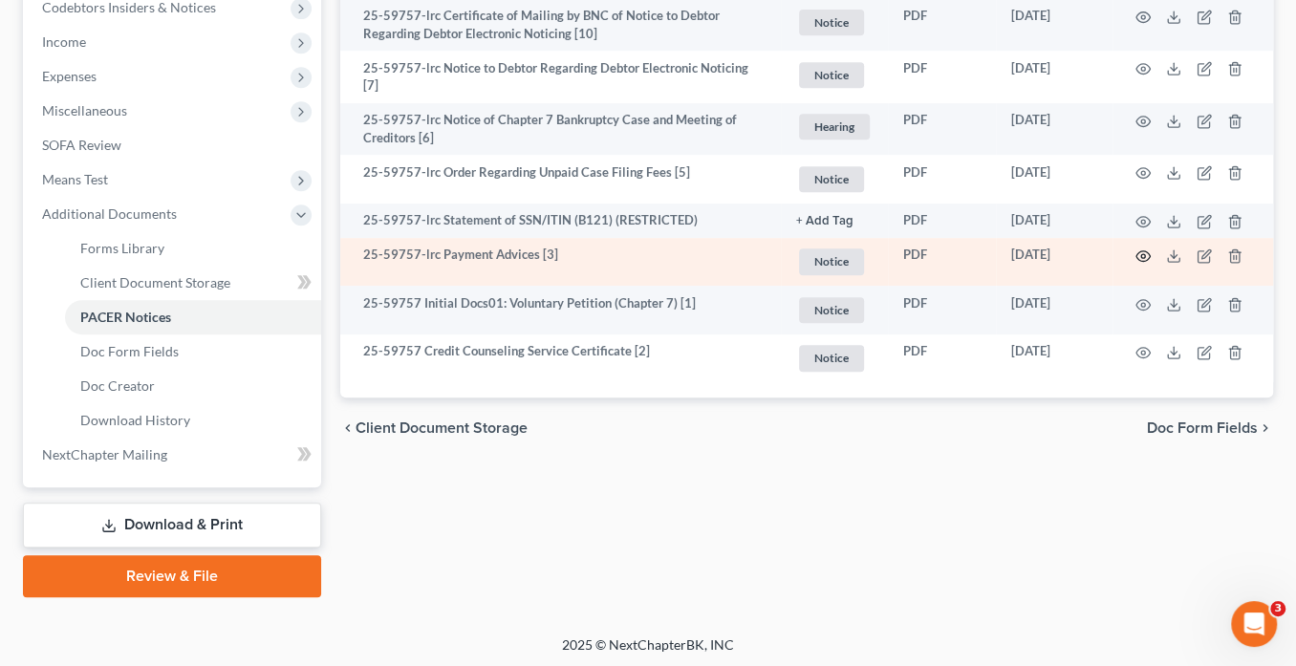
click at [1139, 248] on icon "button" at bounding box center [1142, 255] width 15 height 15
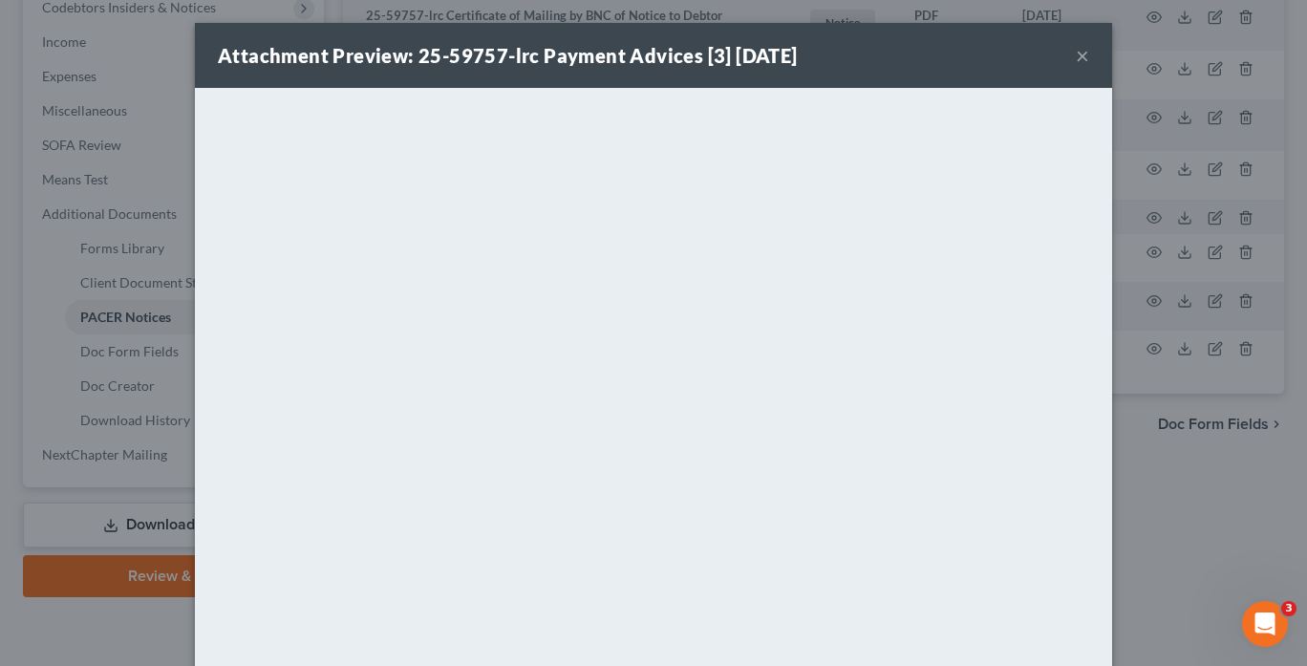
click at [1076, 57] on button "×" at bounding box center [1082, 55] width 13 height 23
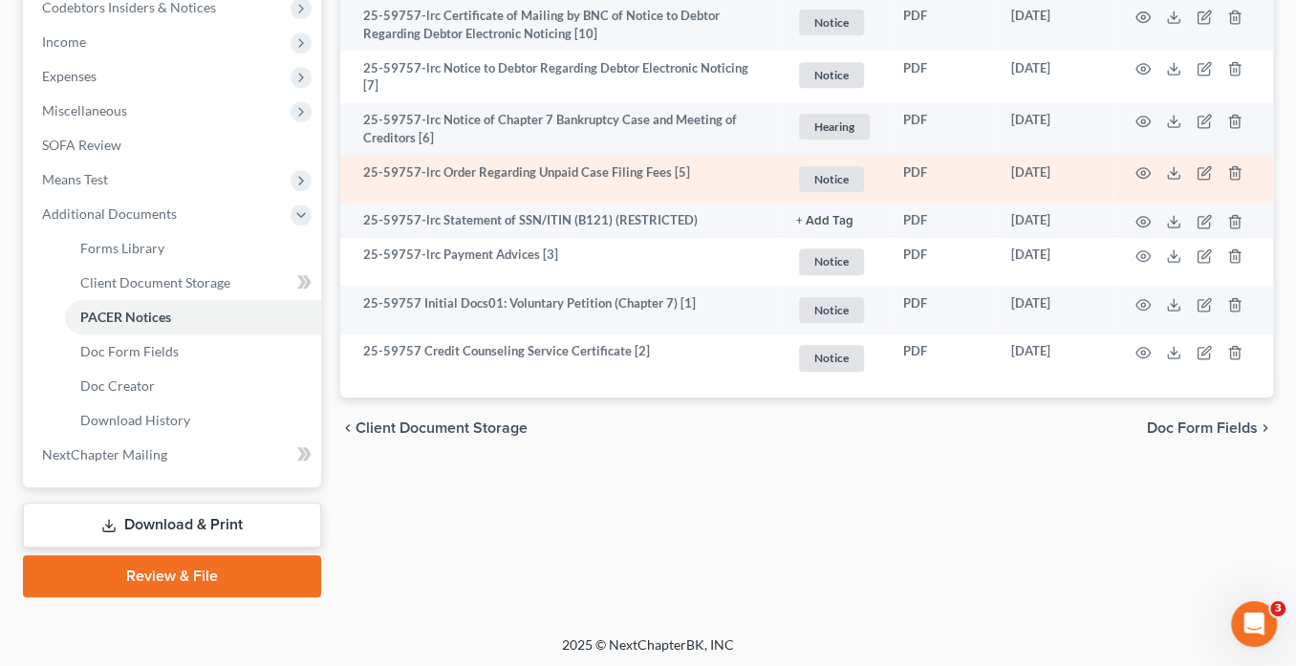
click at [984, 182] on td "PDF" at bounding box center [942, 179] width 108 height 49
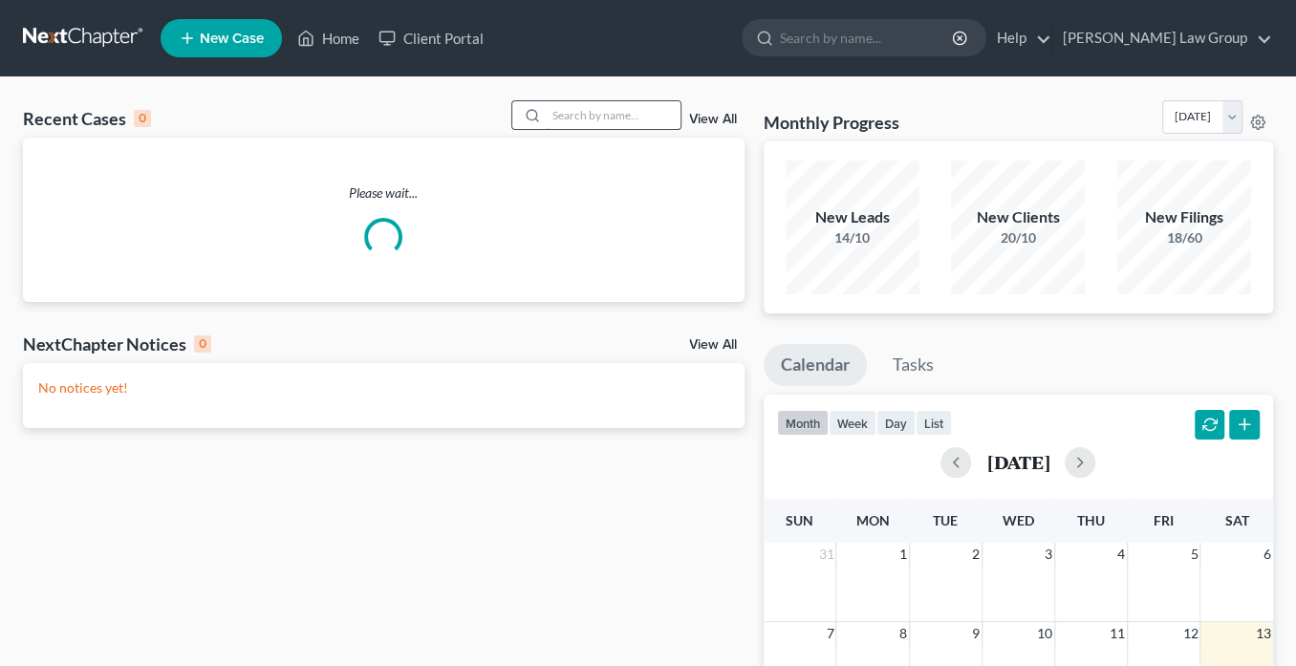
click at [562, 116] on input "search" at bounding box center [614, 115] width 134 height 28
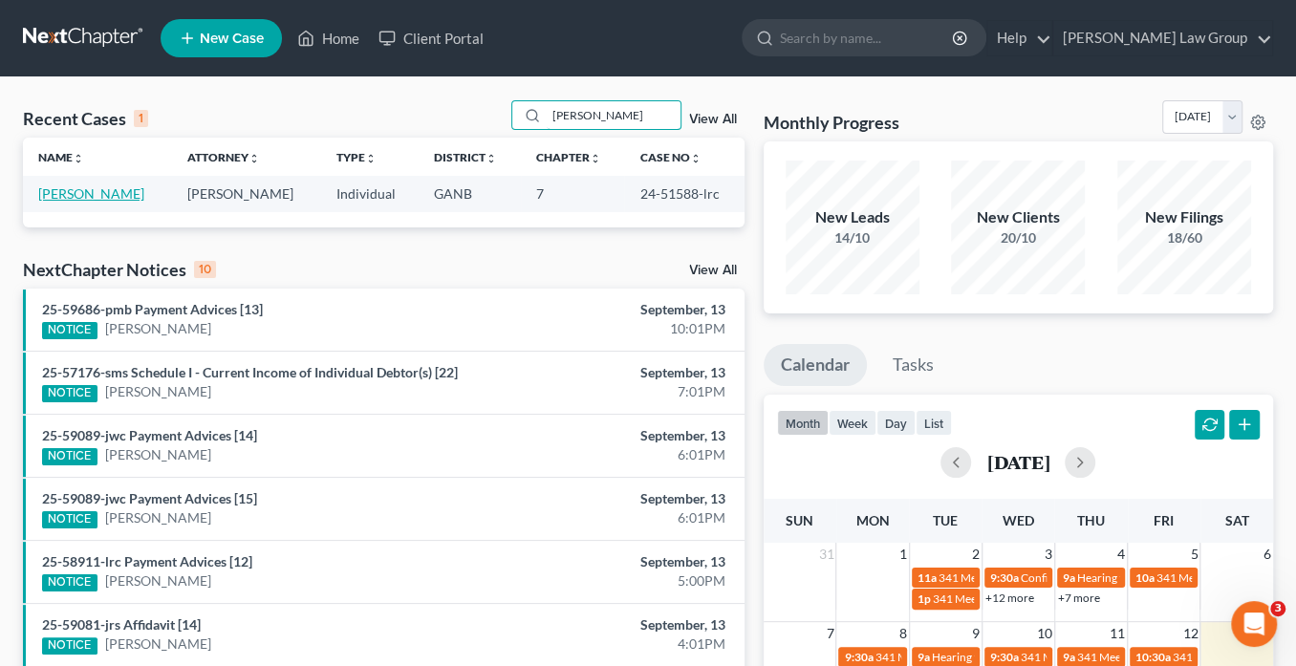
type input "[PERSON_NAME]"
click at [81, 191] on link "[PERSON_NAME]" at bounding box center [91, 193] width 106 height 16
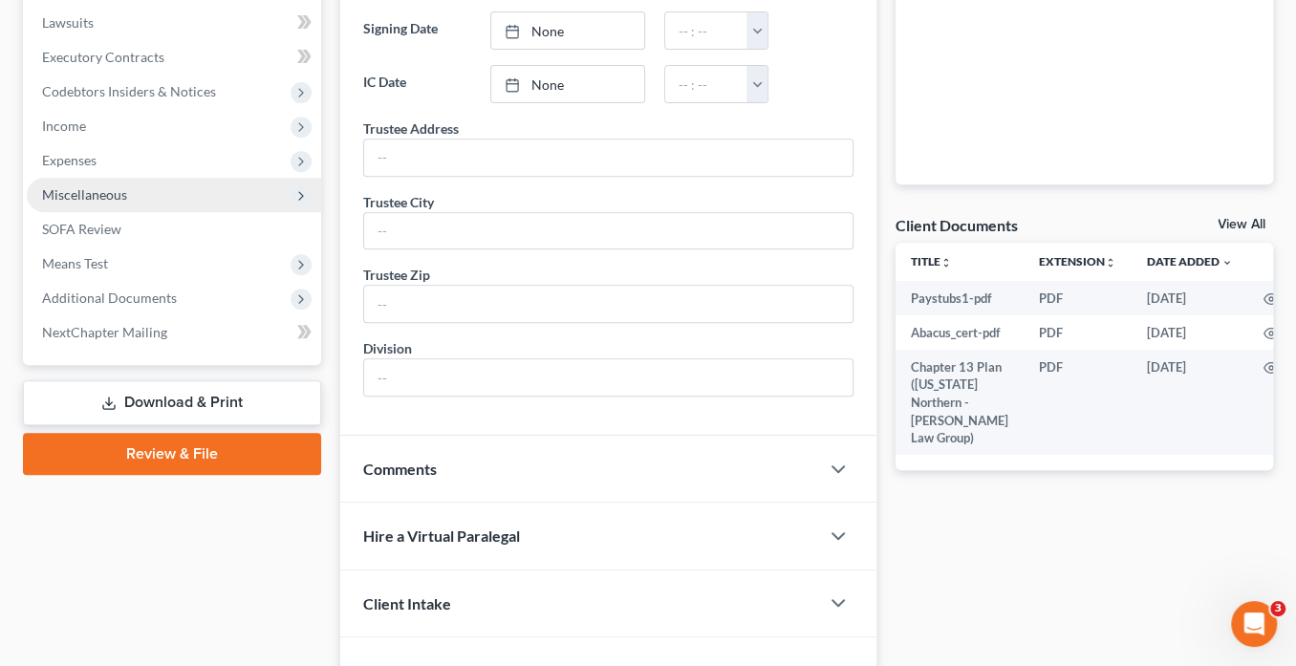
scroll to position [601, 0]
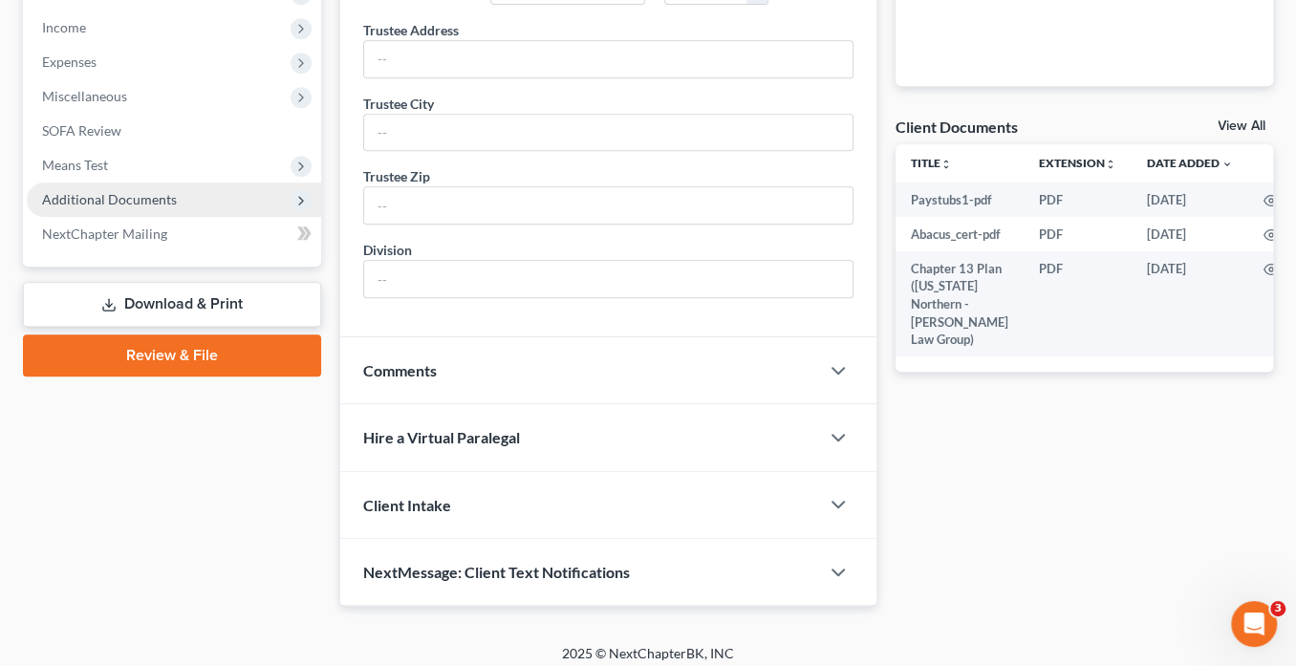
click at [131, 196] on span "Additional Documents" at bounding box center [109, 199] width 135 height 16
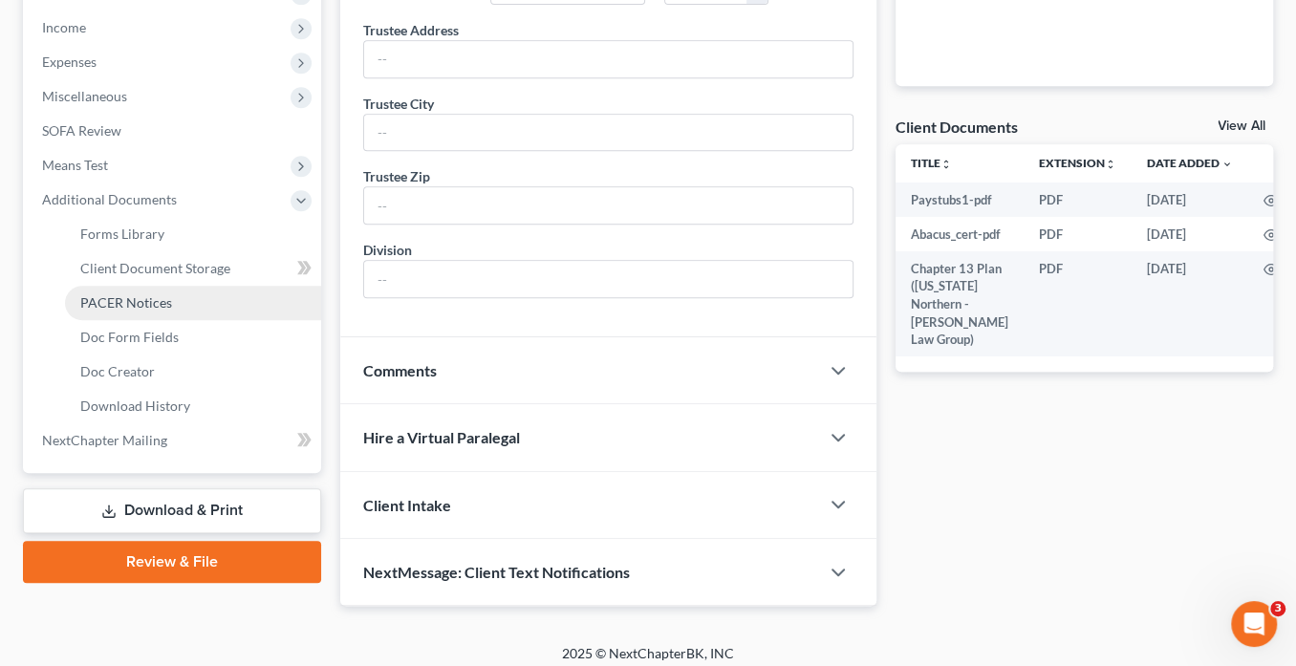
click at [172, 302] on link "PACER Notices" at bounding box center [193, 303] width 256 height 34
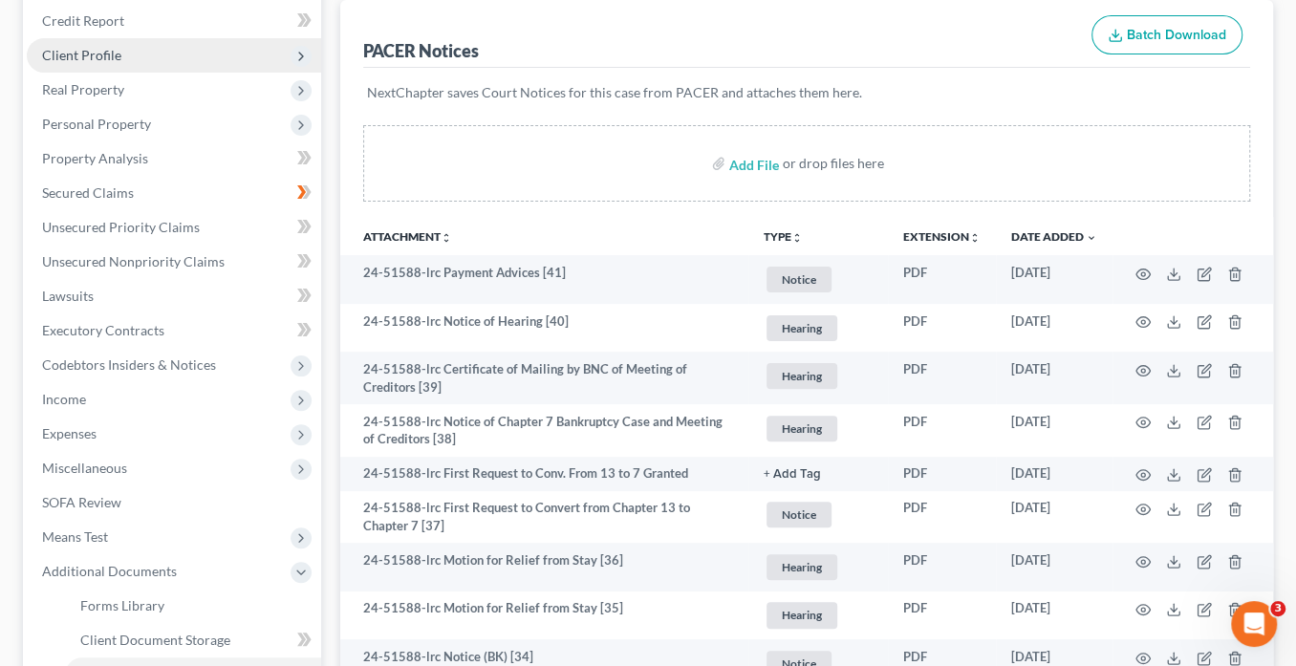
scroll to position [76, 0]
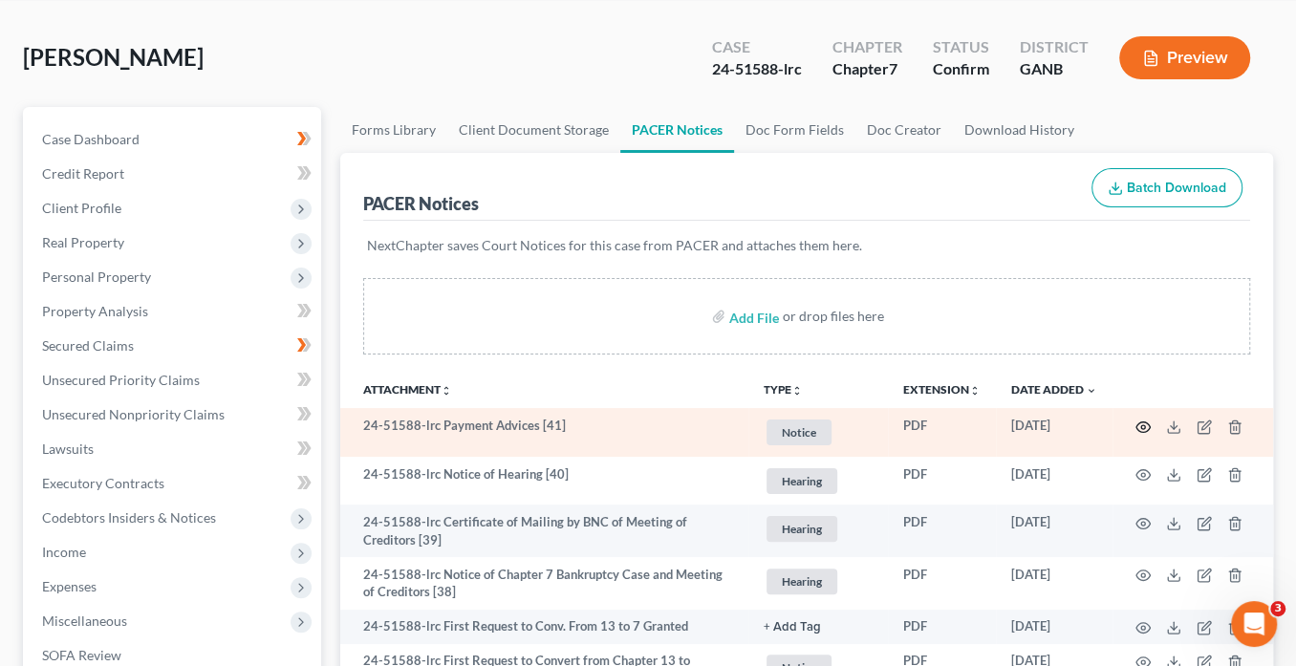
click at [1144, 421] on icon "button" at bounding box center [1143, 426] width 14 height 11
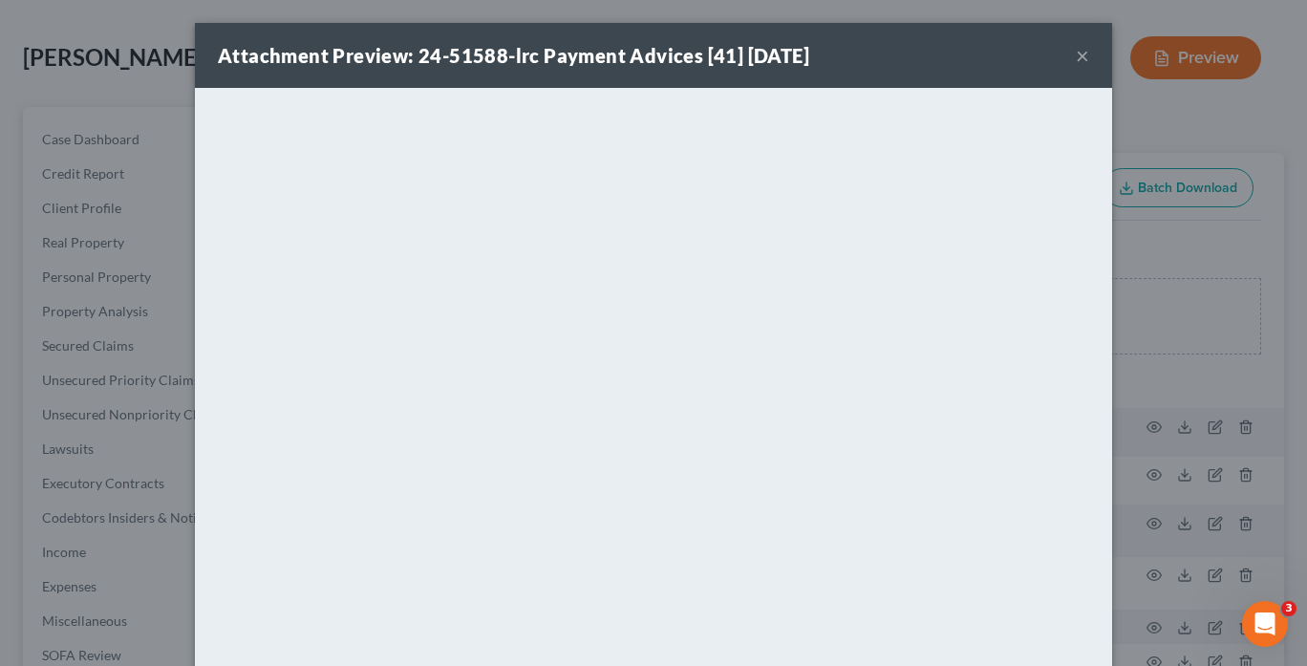
click at [1080, 54] on button "×" at bounding box center [1082, 55] width 13 height 23
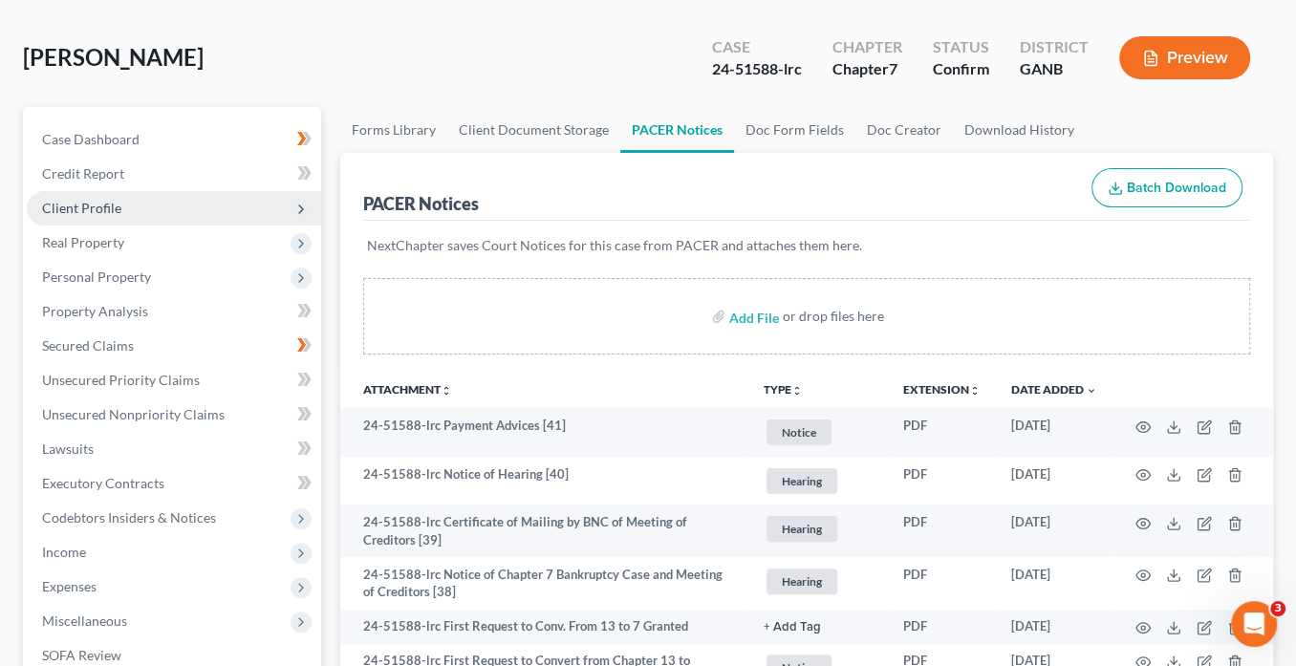
click at [109, 205] on span "Client Profile" at bounding box center [81, 208] width 79 height 16
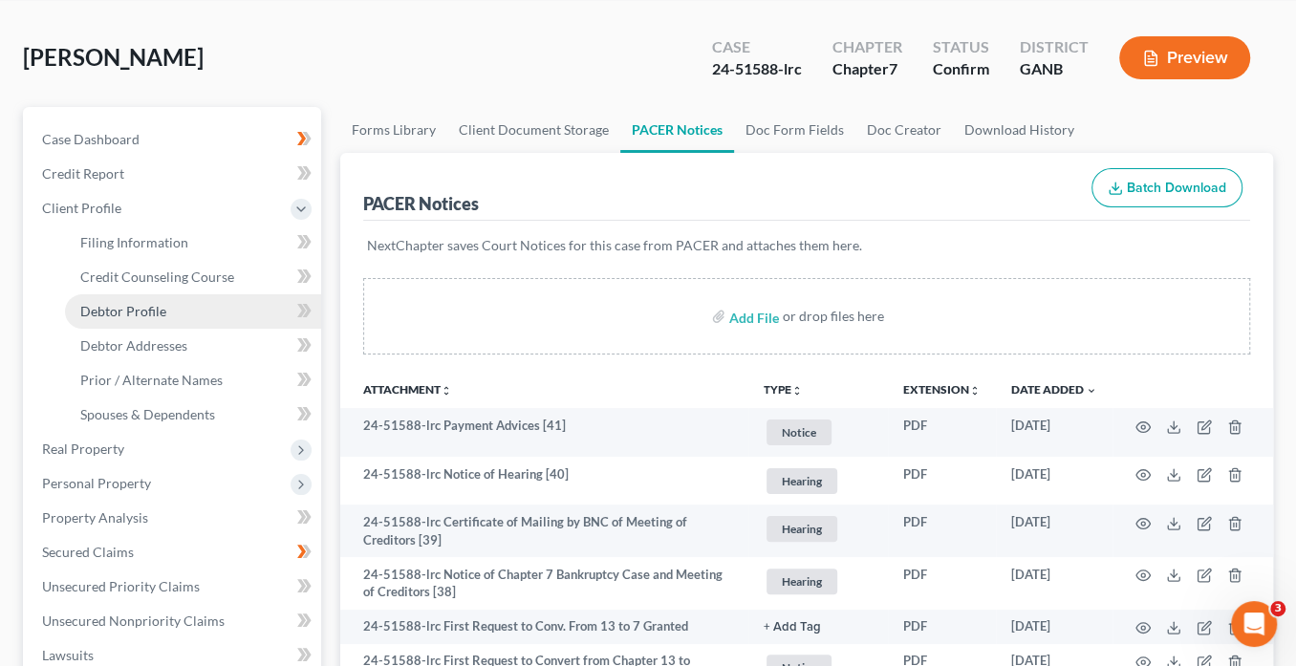
click at [138, 308] on span "Debtor Profile" at bounding box center [123, 311] width 86 height 16
select select "0"
select select "4"
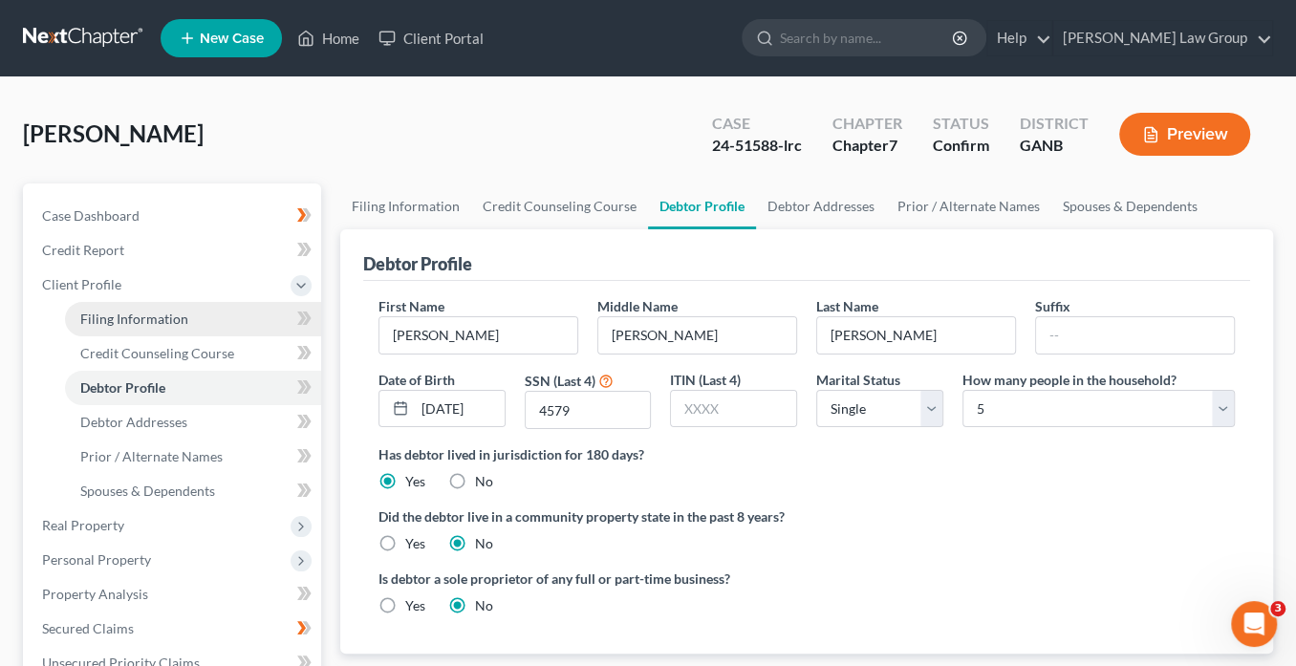
click at [117, 315] on span "Filing Information" at bounding box center [134, 319] width 108 height 16
select select "1"
select select "0"
select select "19"
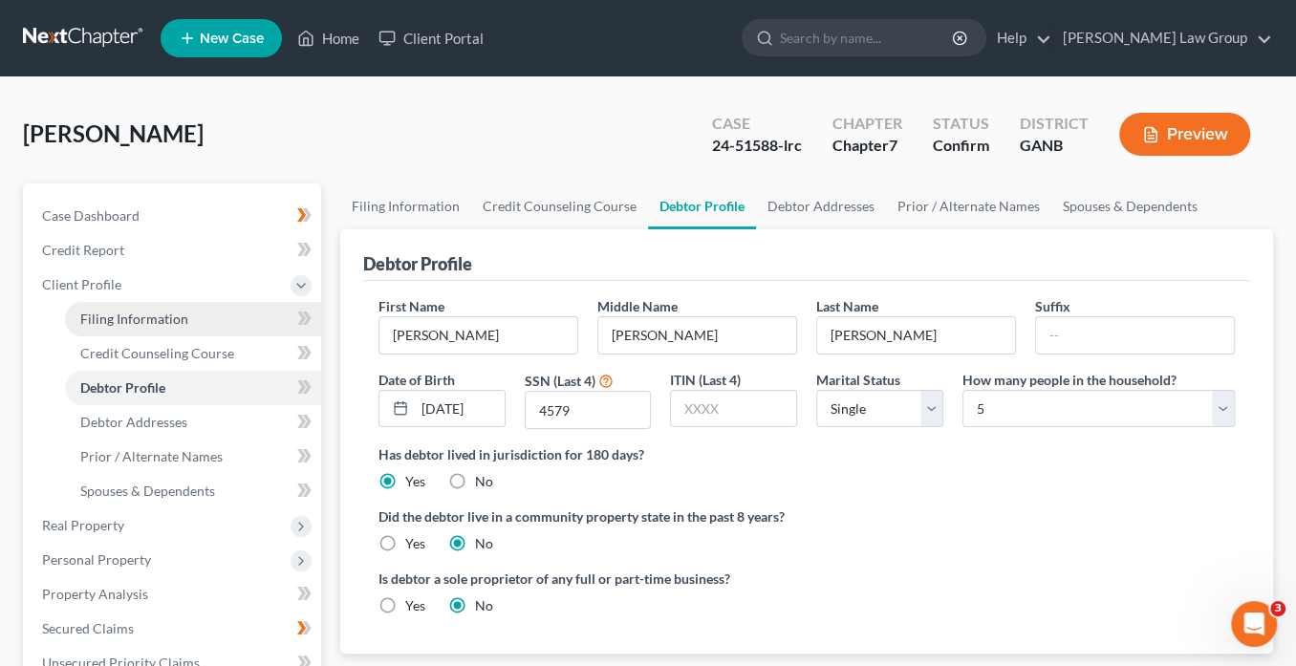
select select "10"
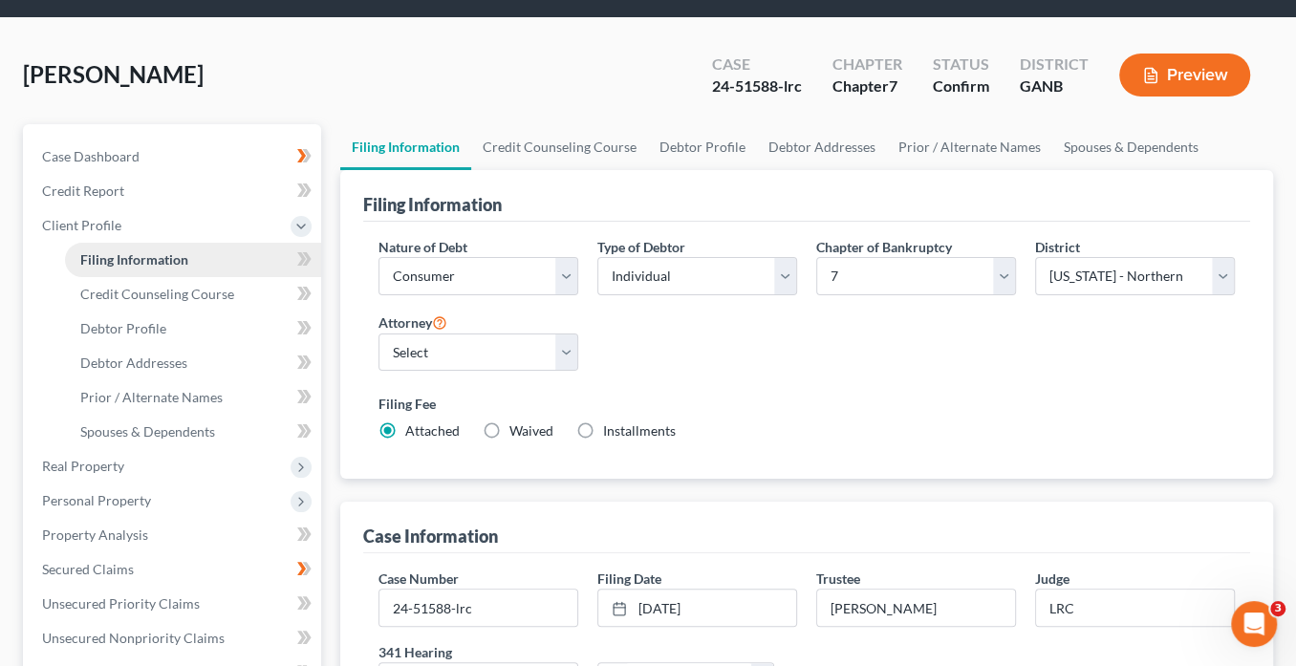
scroll to position [153, 0]
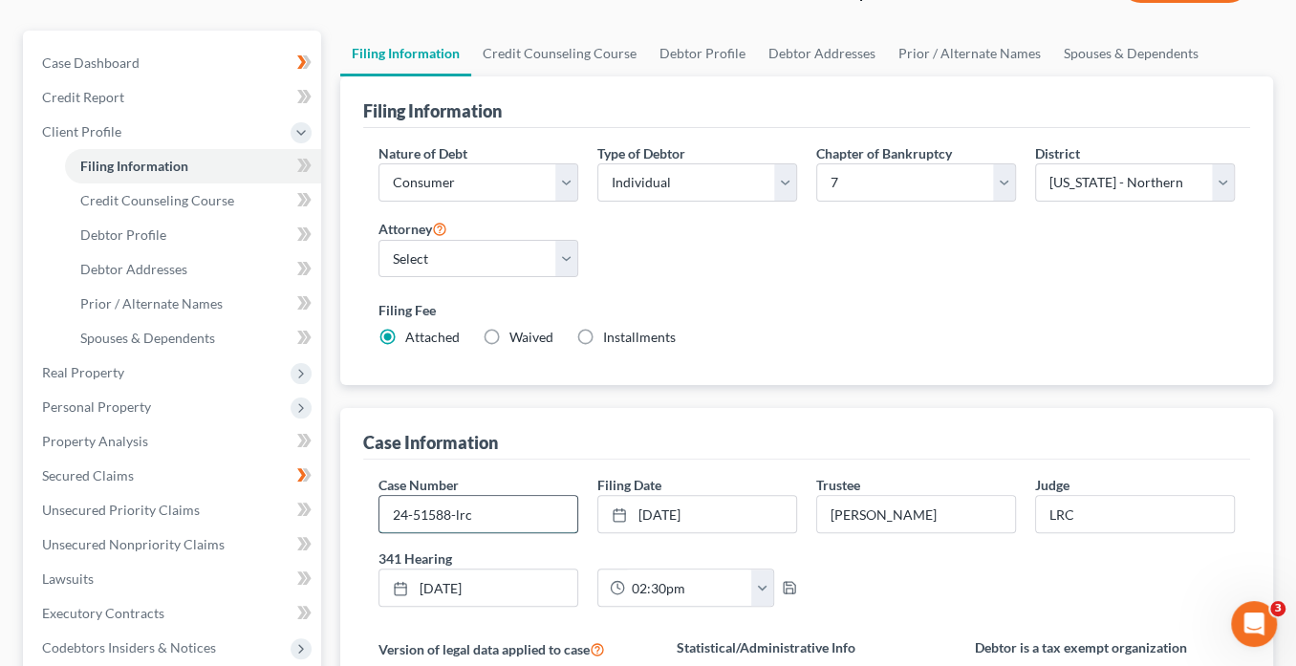
drag, startPoint x: 451, startPoint y: 513, endPoint x: 393, endPoint y: 503, distance: 59.2
click at [391, 504] on input "24-51588-lrc" at bounding box center [478, 514] width 198 height 36
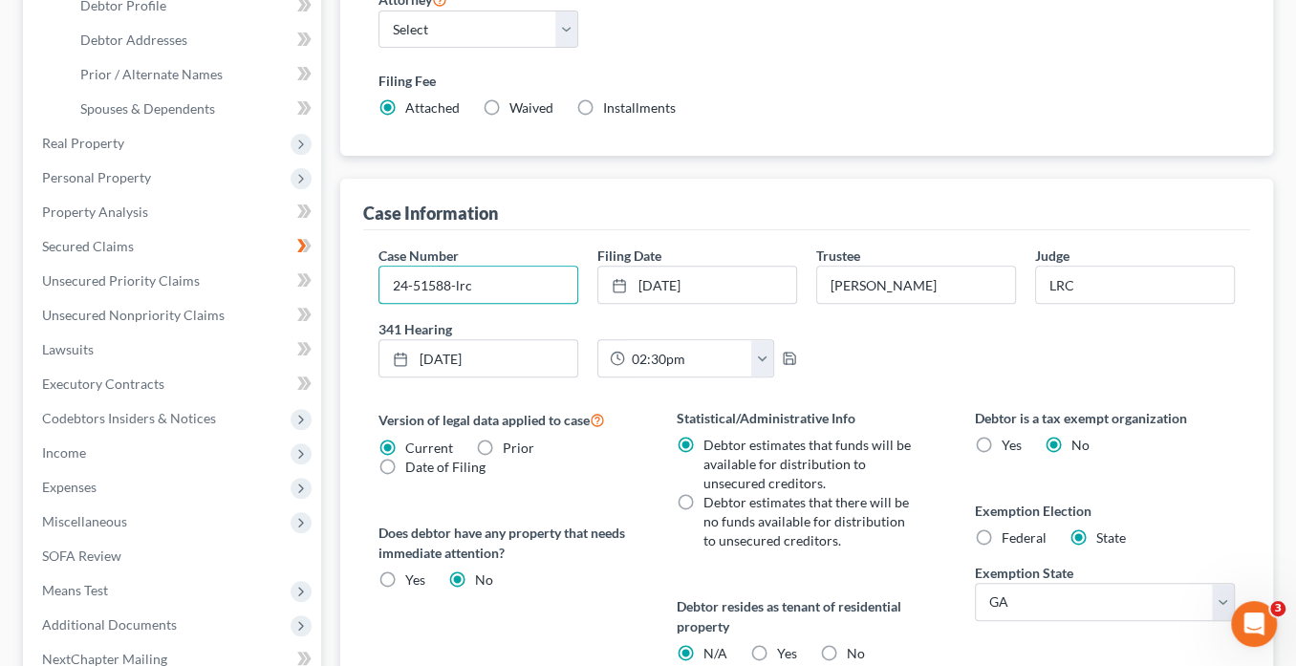
scroll to position [664, 0]
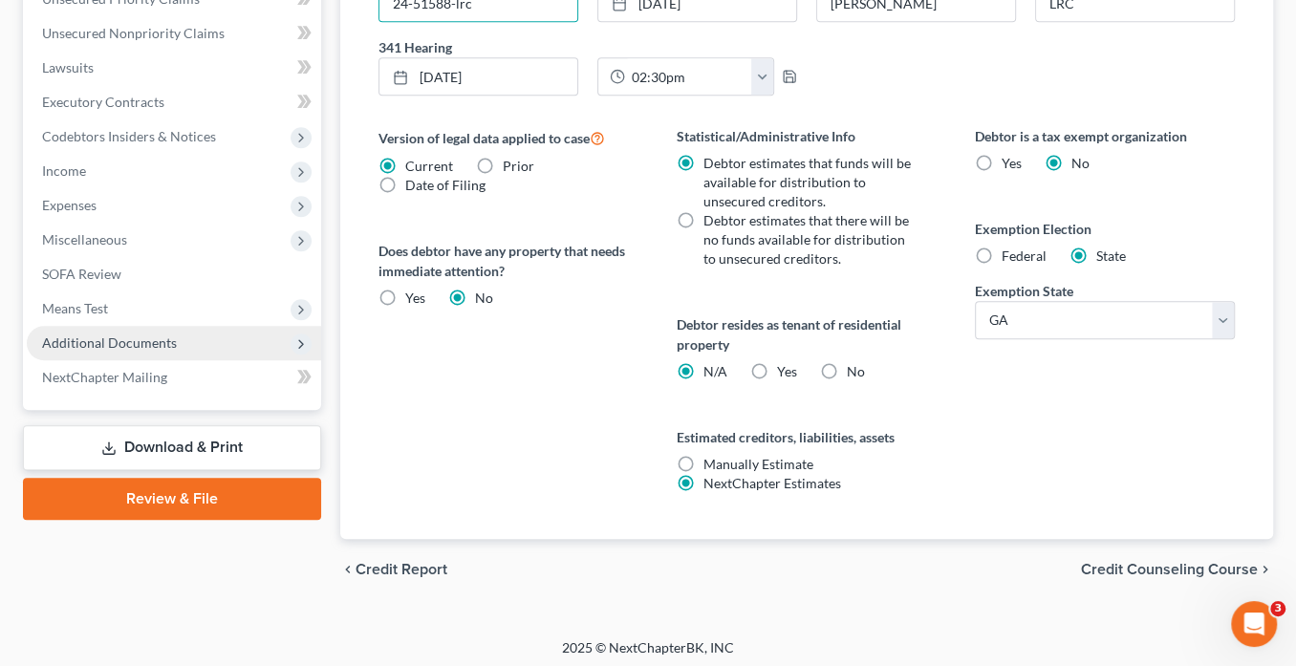
click at [171, 344] on span "Additional Documents" at bounding box center [109, 343] width 135 height 16
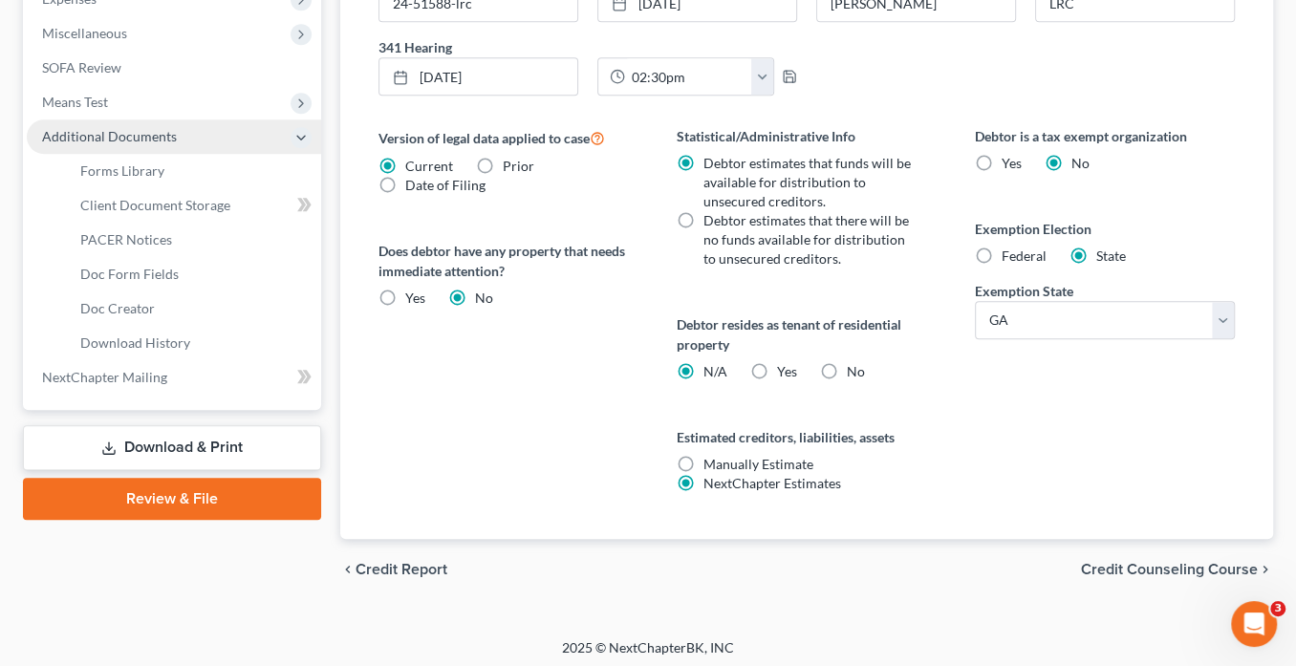
scroll to position [458, 0]
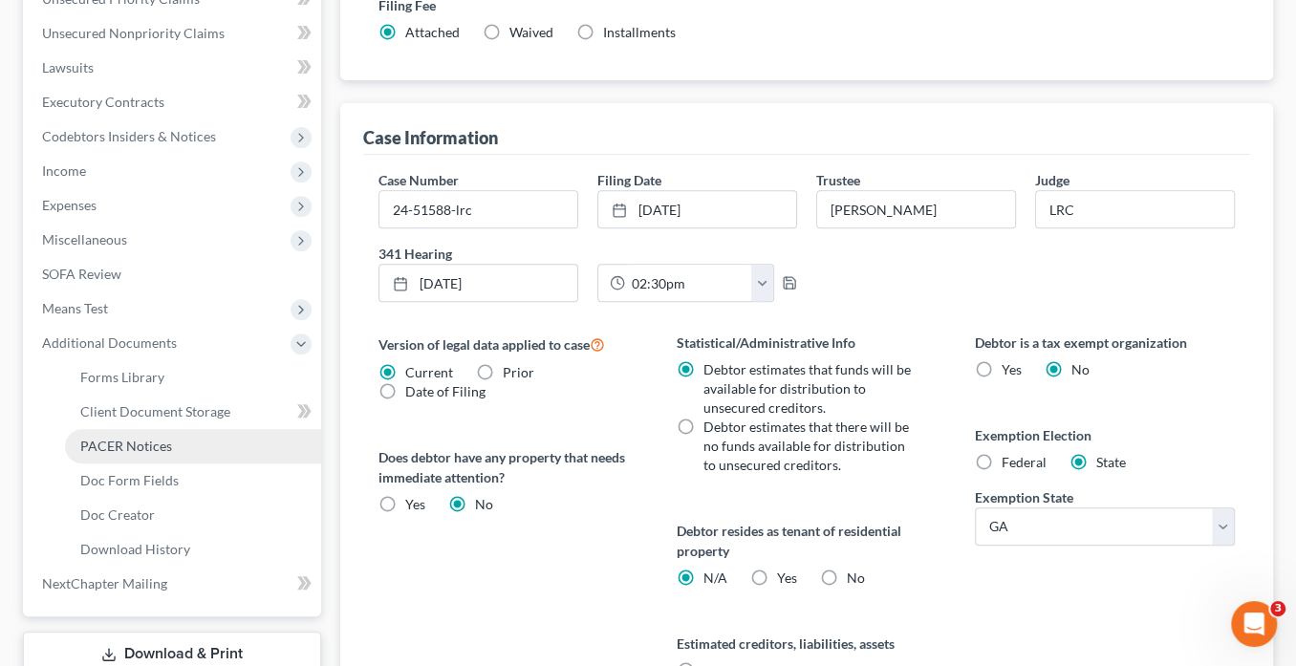
click at [195, 450] on link "PACER Notices" at bounding box center [193, 446] width 256 height 34
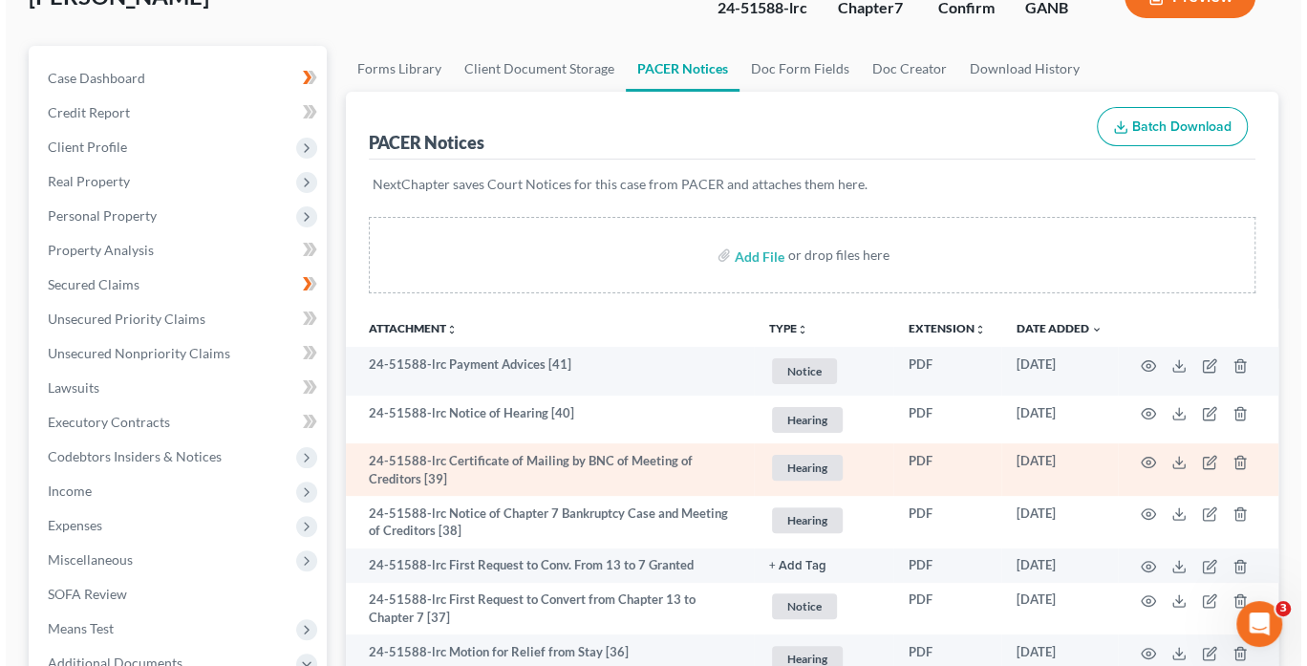
scroll to position [33, 0]
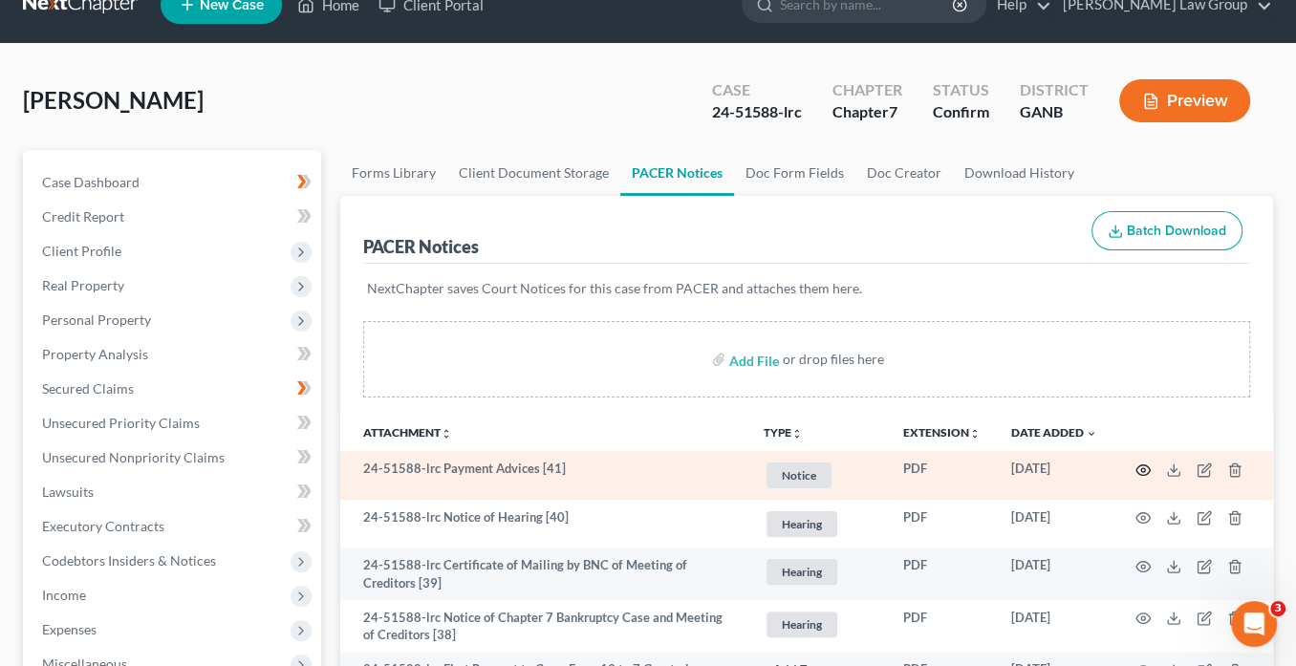
click at [1148, 466] on icon "button" at bounding box center [1142, 470] width 15 height 15
